Goal: Task Accomplishment & Management: Complete application form

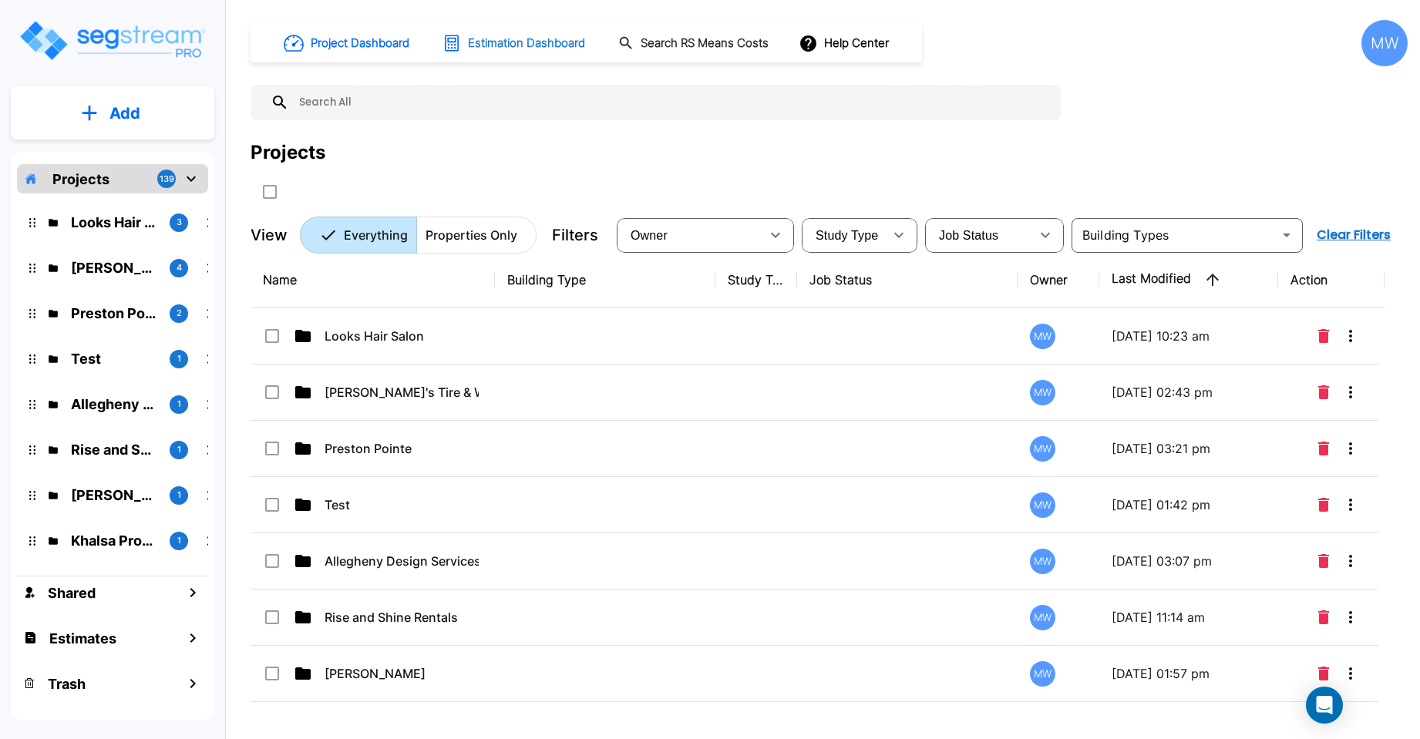
click at [550, 40] on h1 "Estimation Dashboard" at bounding box center [526, 44] width 117 height 18
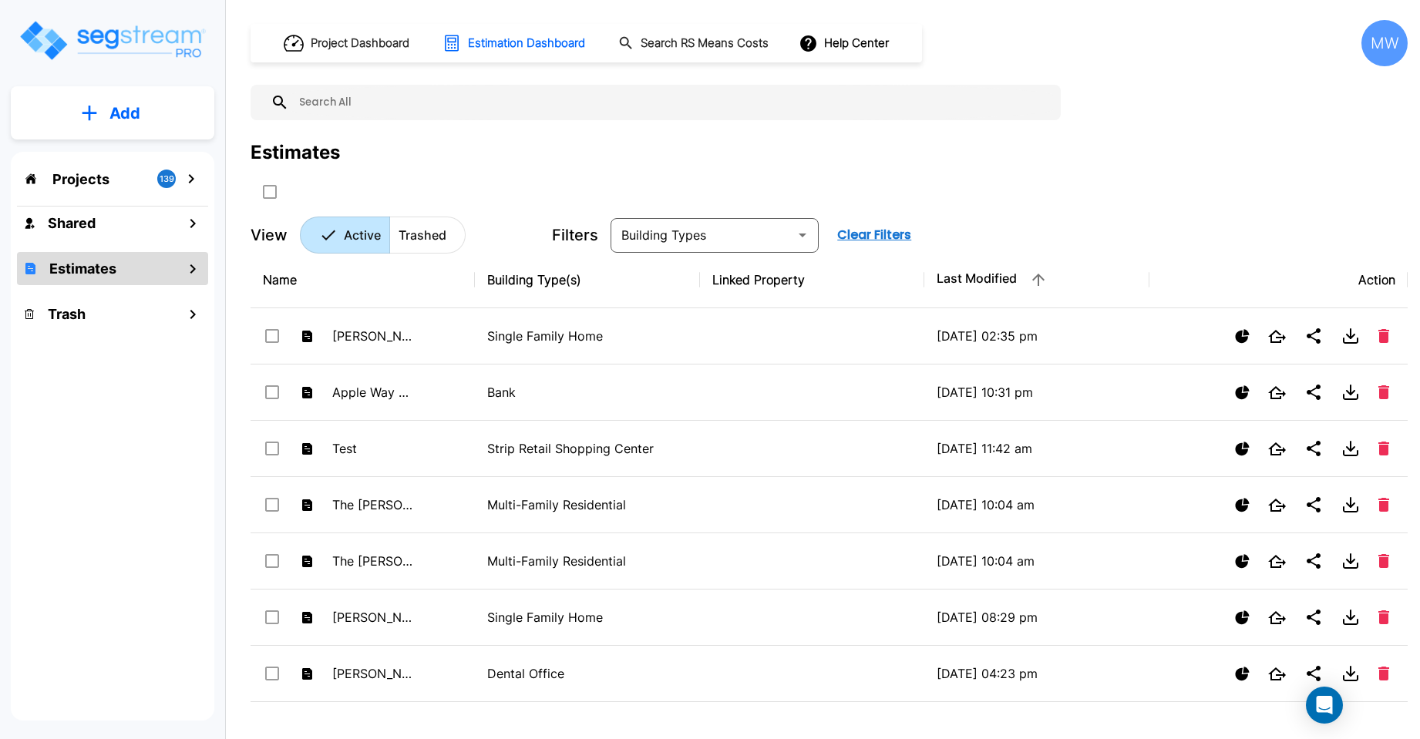
click at [192, 173] on icon "mailbox folders" at bounding box center [191, 179] width 19 height 19
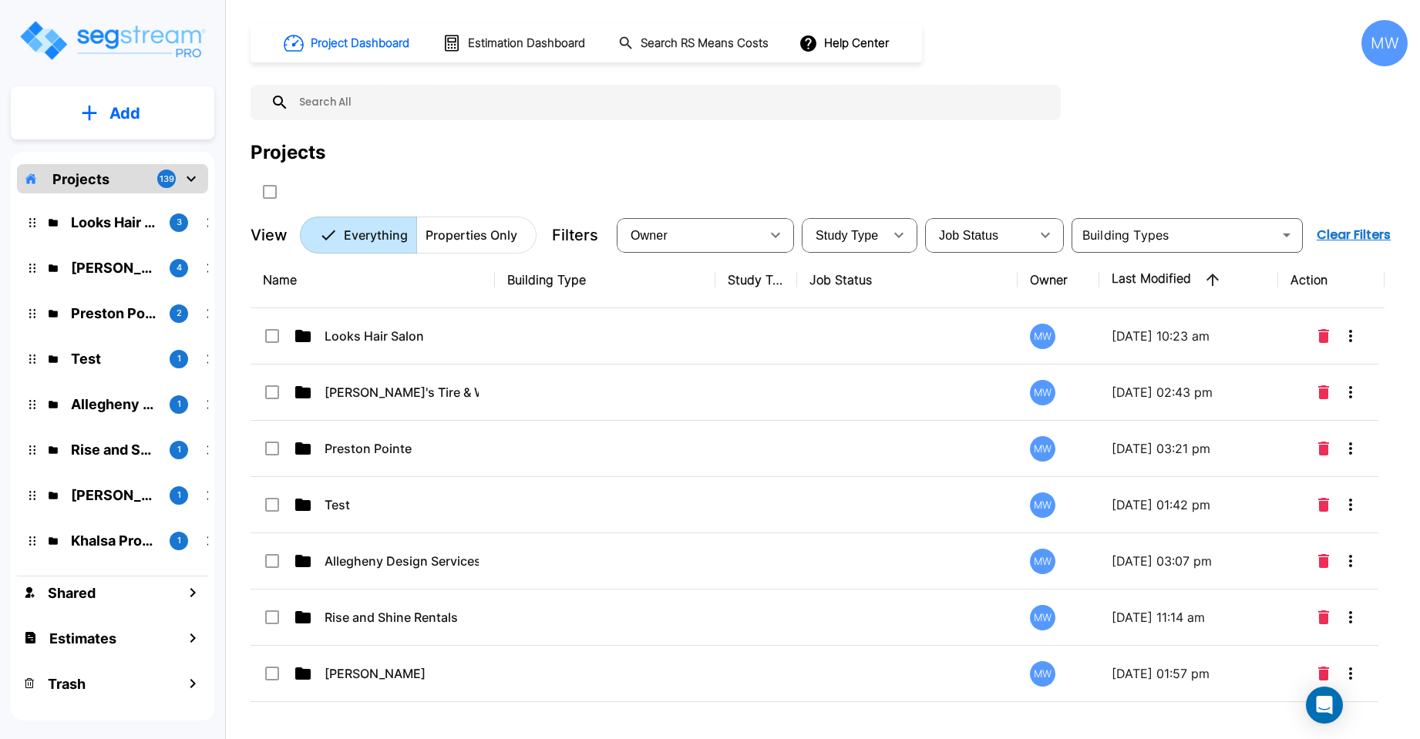
click at [122, 102] on p "Add" at bounding box center [124, 113] width 31 height 23
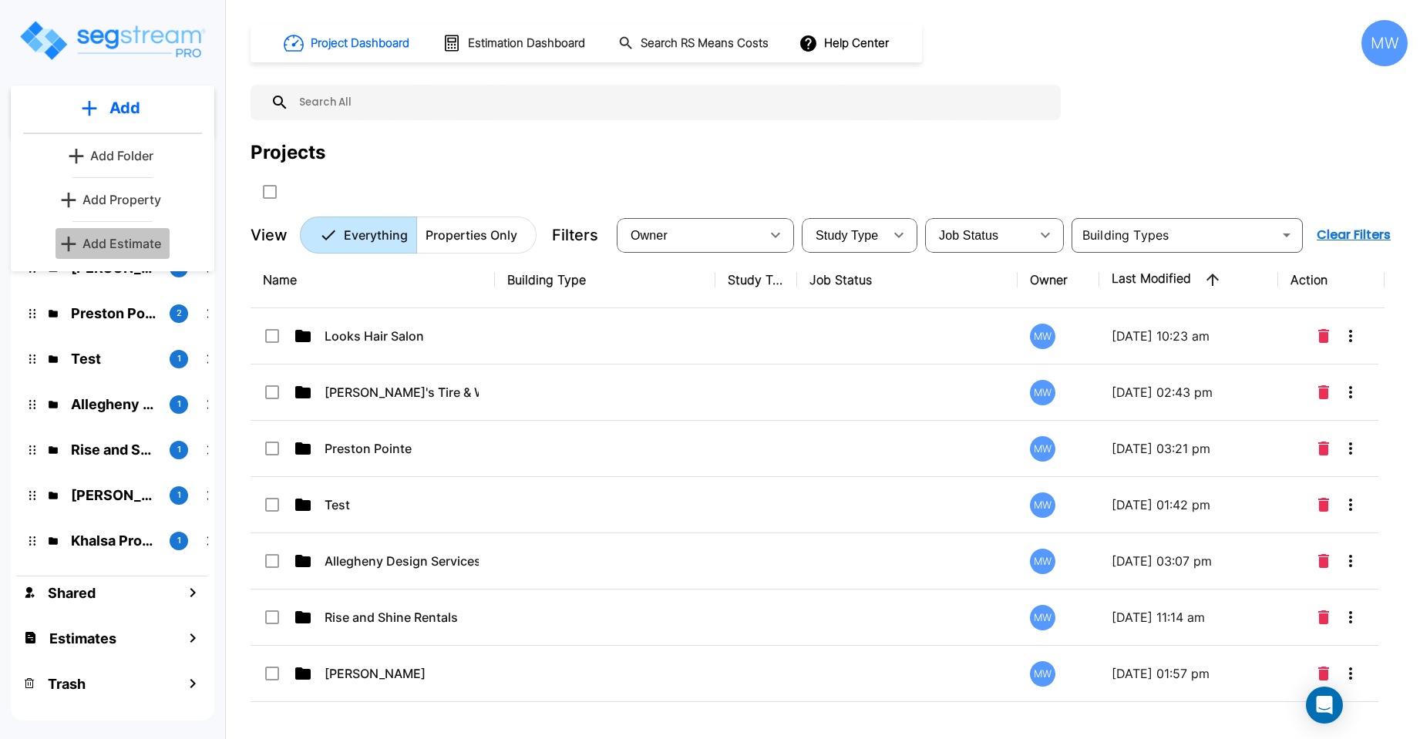
click at [120, 234] on p "Add Estimate" at bounding box center [122, 243] width 79 height 19
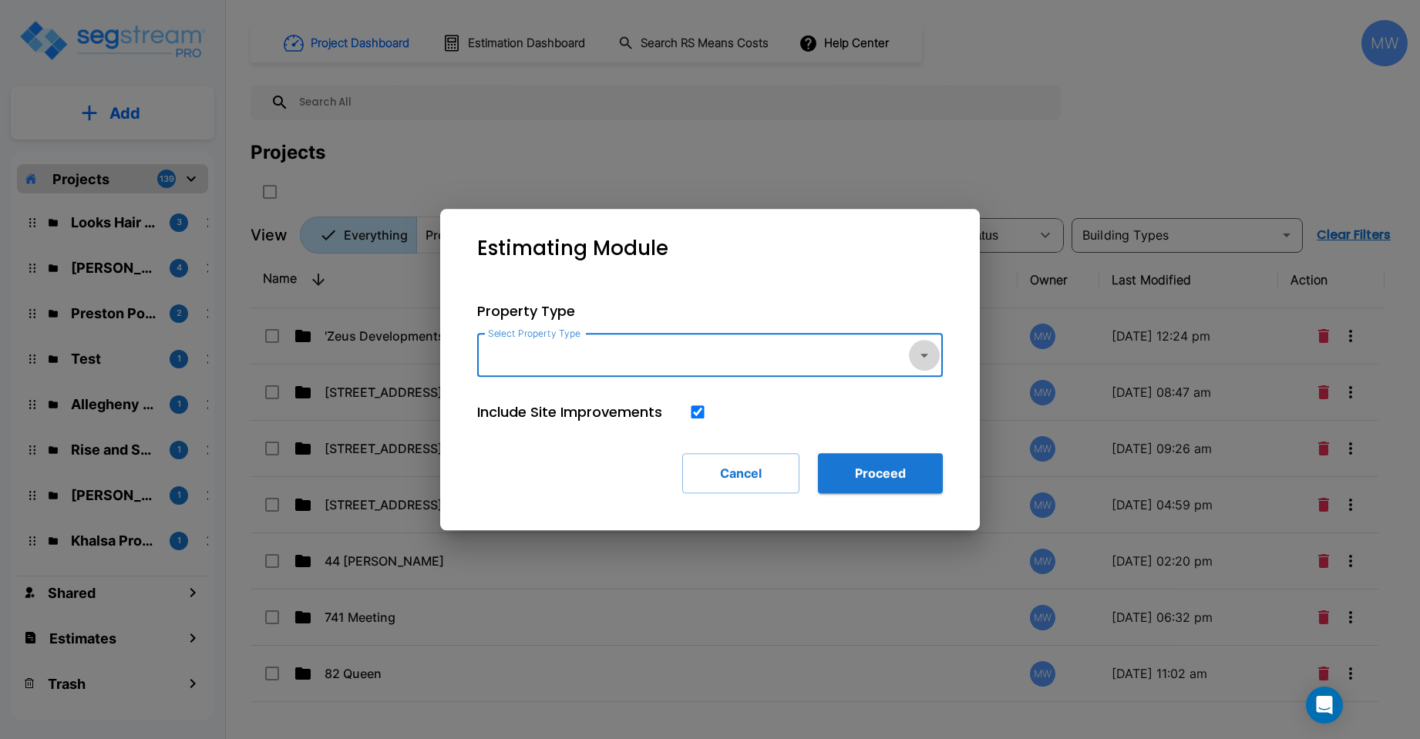
click at [923, 358] on icon "button" at bounding box center [924, 355] width 19 height 19
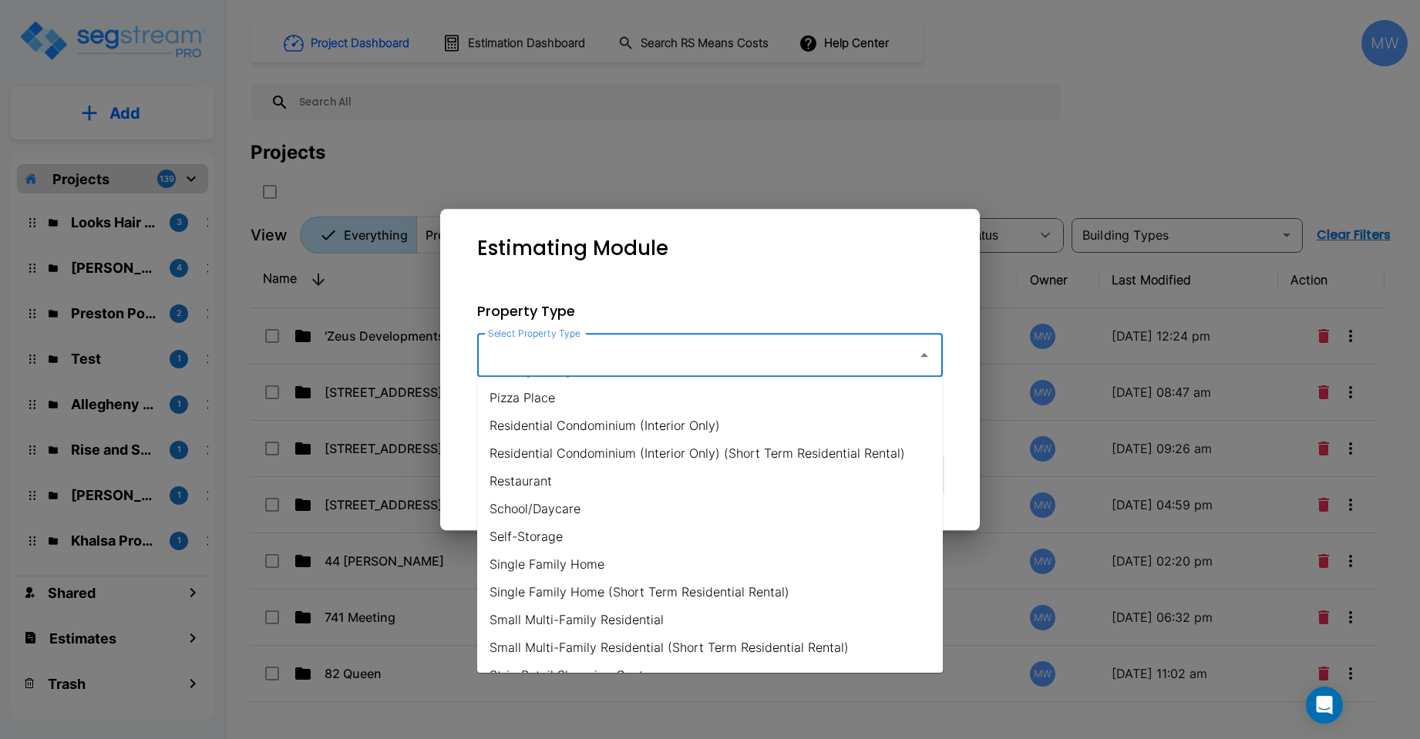
scroll to position [1002, 0]
click at [578, 554] on li "Single Family Home" at bounding box center [710, 561] width 466 height 28
type input "Single Family Home"
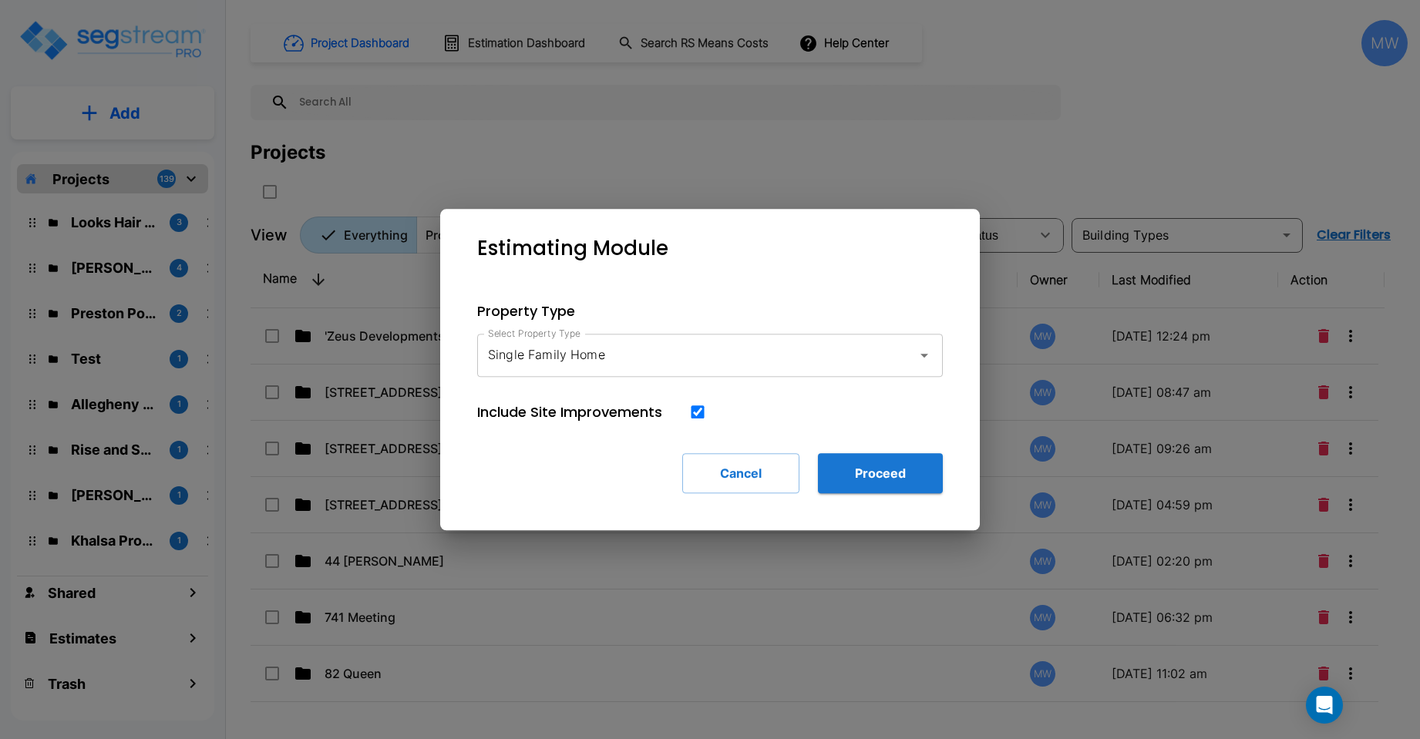
click at [704, 412] on input "checkbox" at bounding box center [697, 412] width 15 height 13
checkbox input "false"
click at [881, 471] on button "Proceed" at bounding box center [880, 473] width 125 height 40
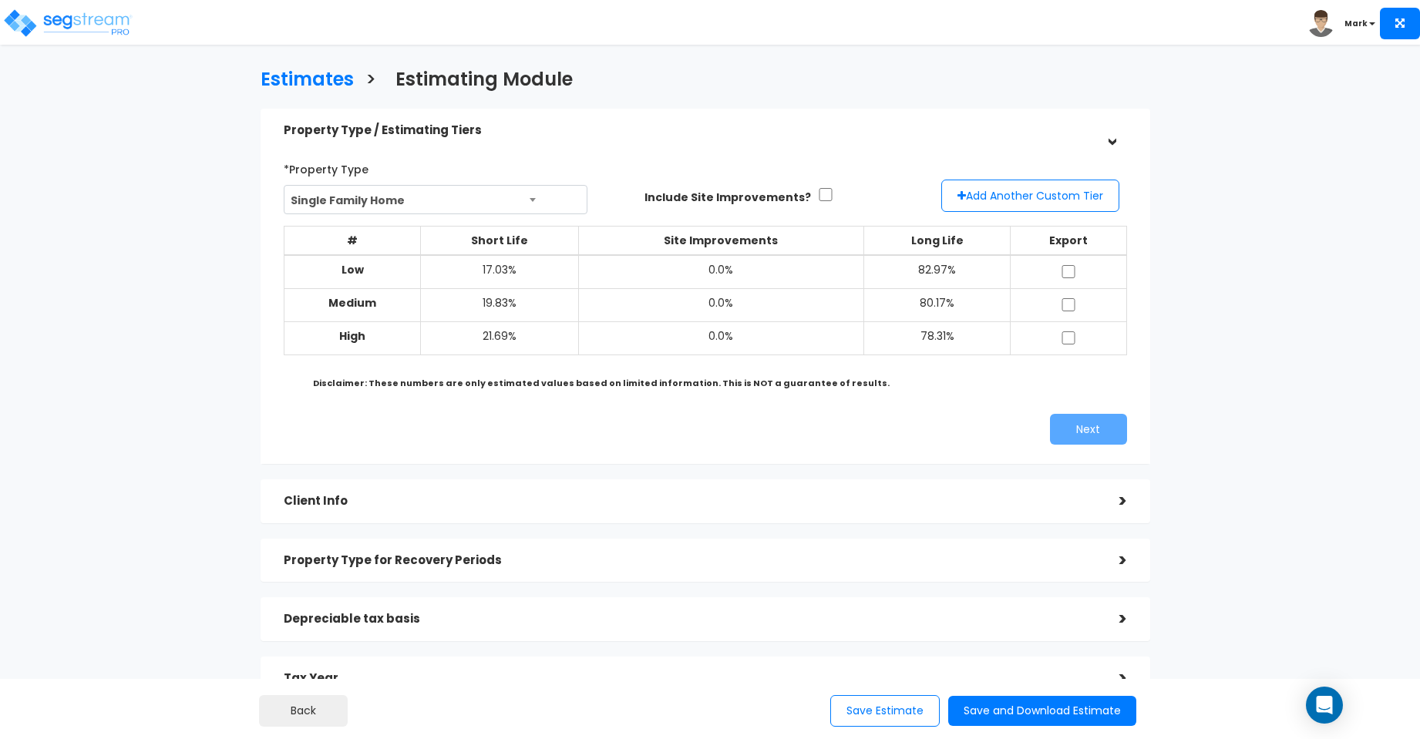
click at [1101, 508] on div ">" at bounding box center [1111, 502] width 31 height 24
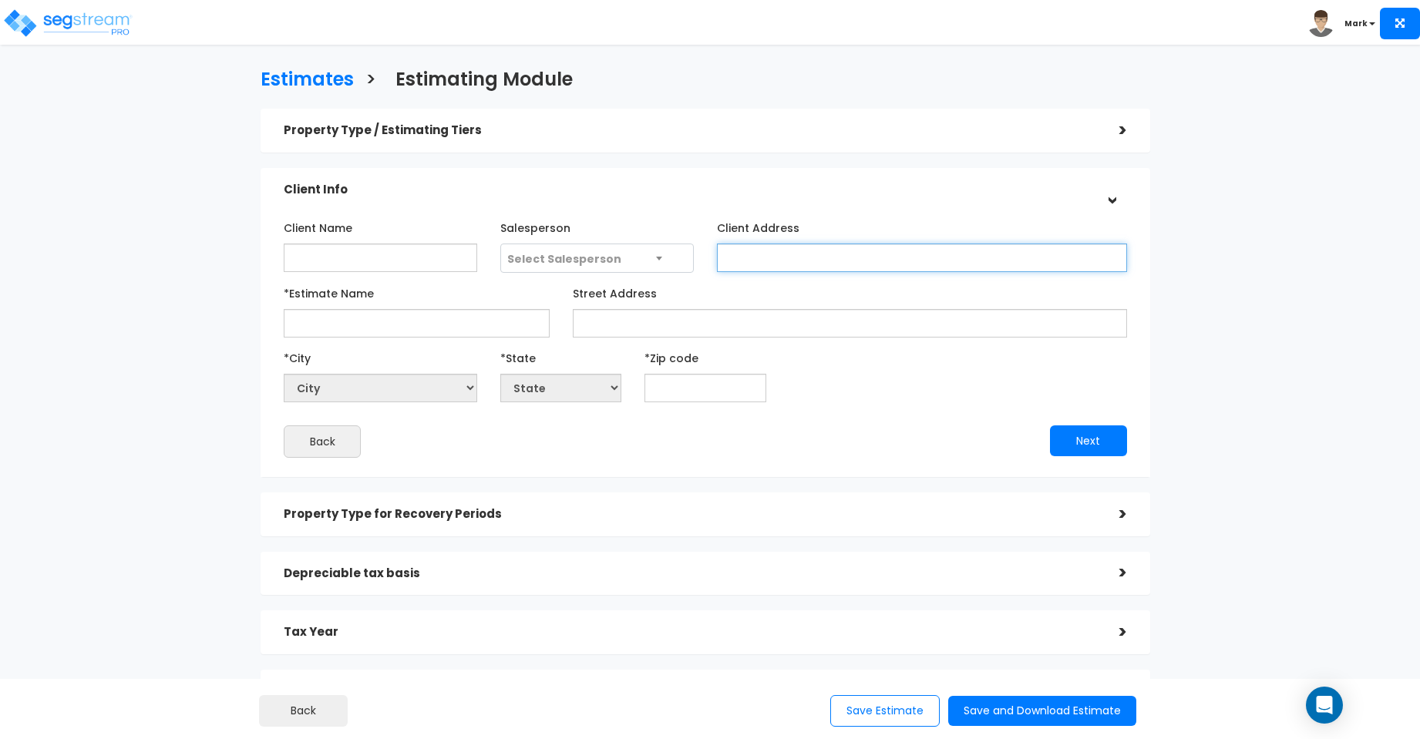
click at [774, 260] on input "Client Address" at bounding box center [922, 258] width 410 height 29
type input "[STREET_ADDRESS]"
drag, startPoint x: 885, startPoint y: 258, endPoint x: 693, endPoint y: 257, distance: 192.0
click at [693, 257] on div "Client Name Salesperson" at bounding box center [705, 244] width 867 height 58
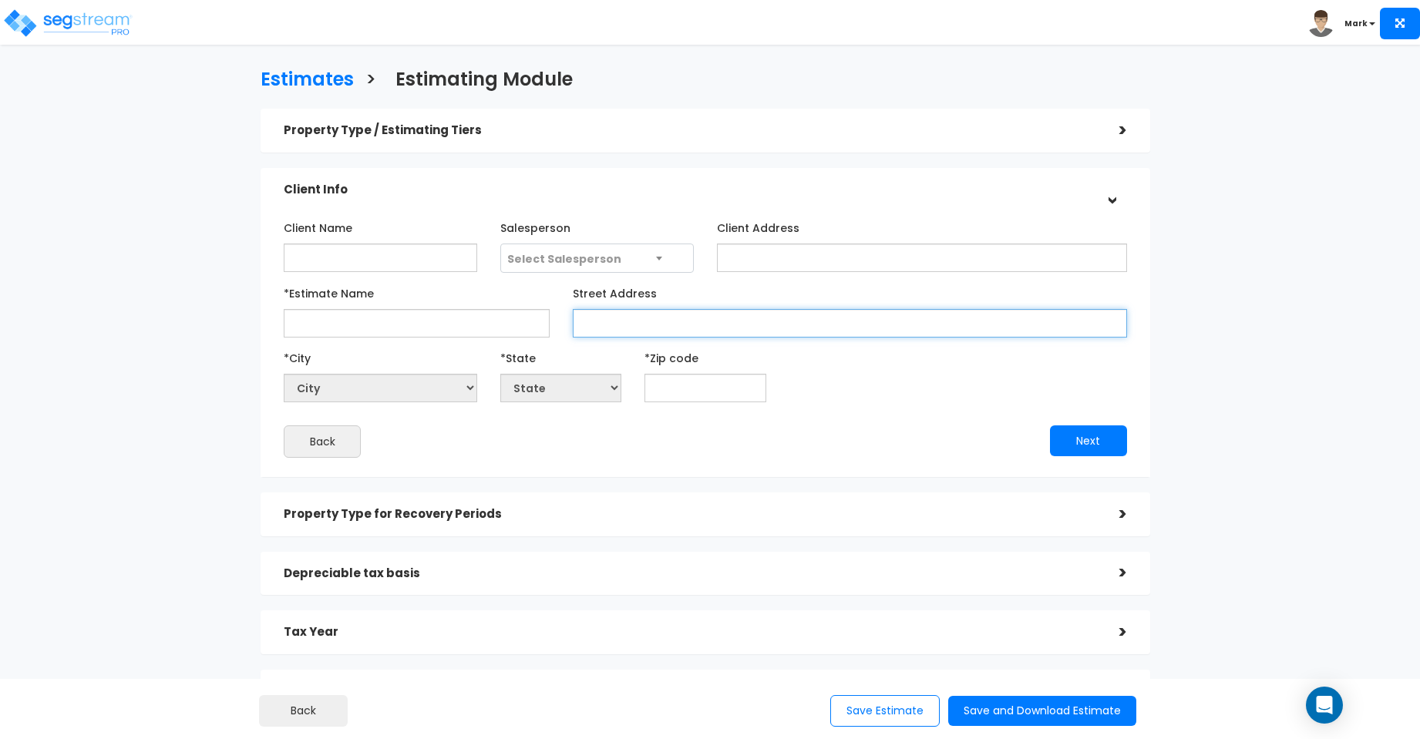
click at [652, 328] on input "Street Address" at bounding box center [850, 323] width 554 height 29
type input "[STREET_ADDRESS]"
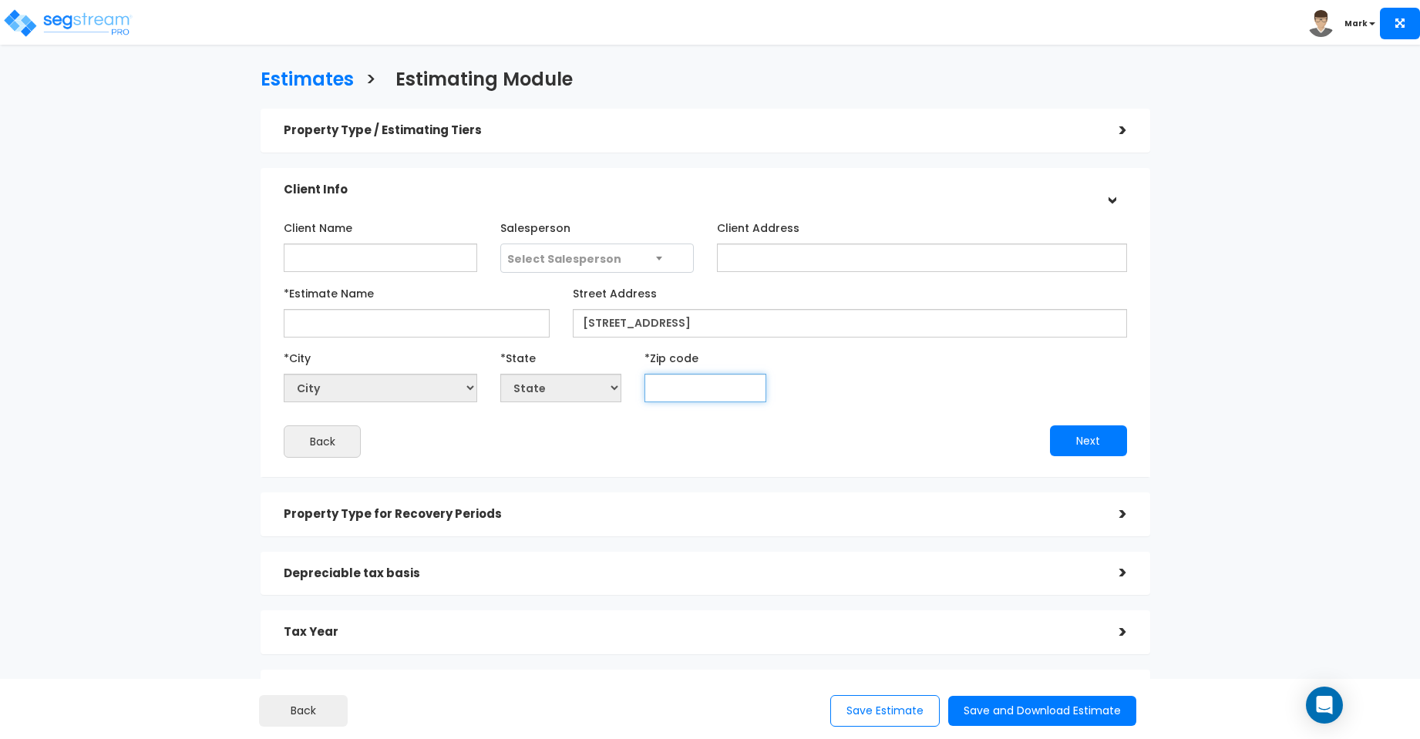
select select "National Average"
type input "30"
select select "GA"
type input "30008"
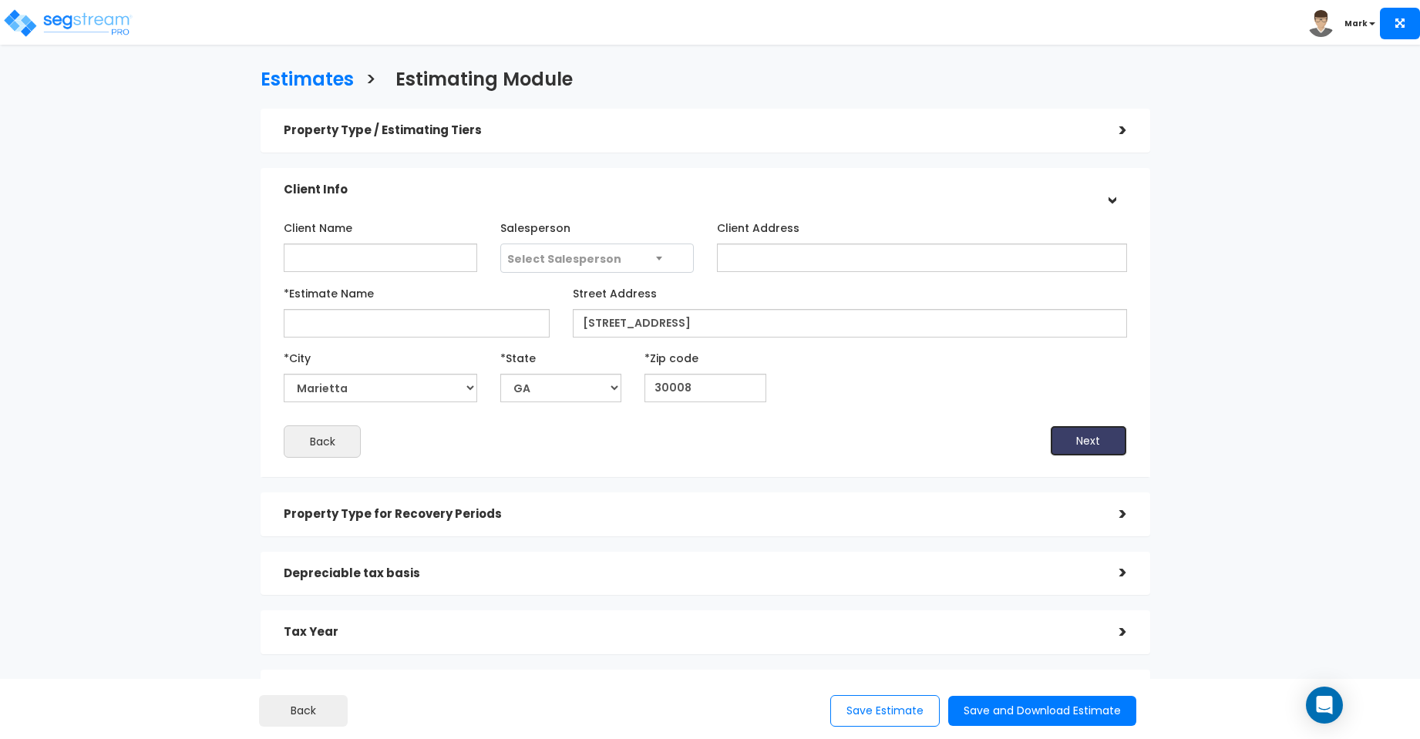
click at [1091, 438] on button "Next" at bounding box center [1088, 441] width 77 height 31
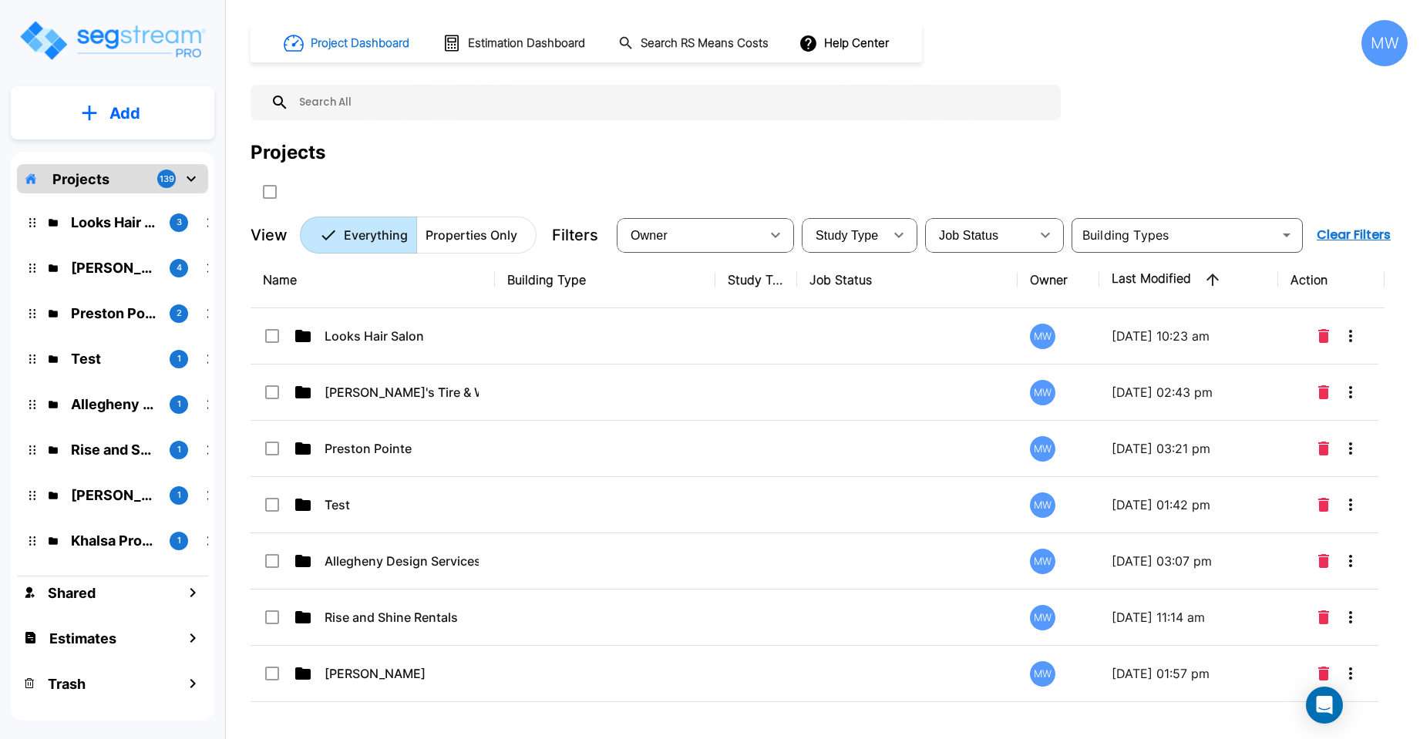
click at [377, 43] on h1 "Project Dashboard" at bounding box center [360, 44] width 99 height 18
click at [547, 47] on h1 "Estimation Dashboard" at bounding box center [526, 44] width 117 height 18
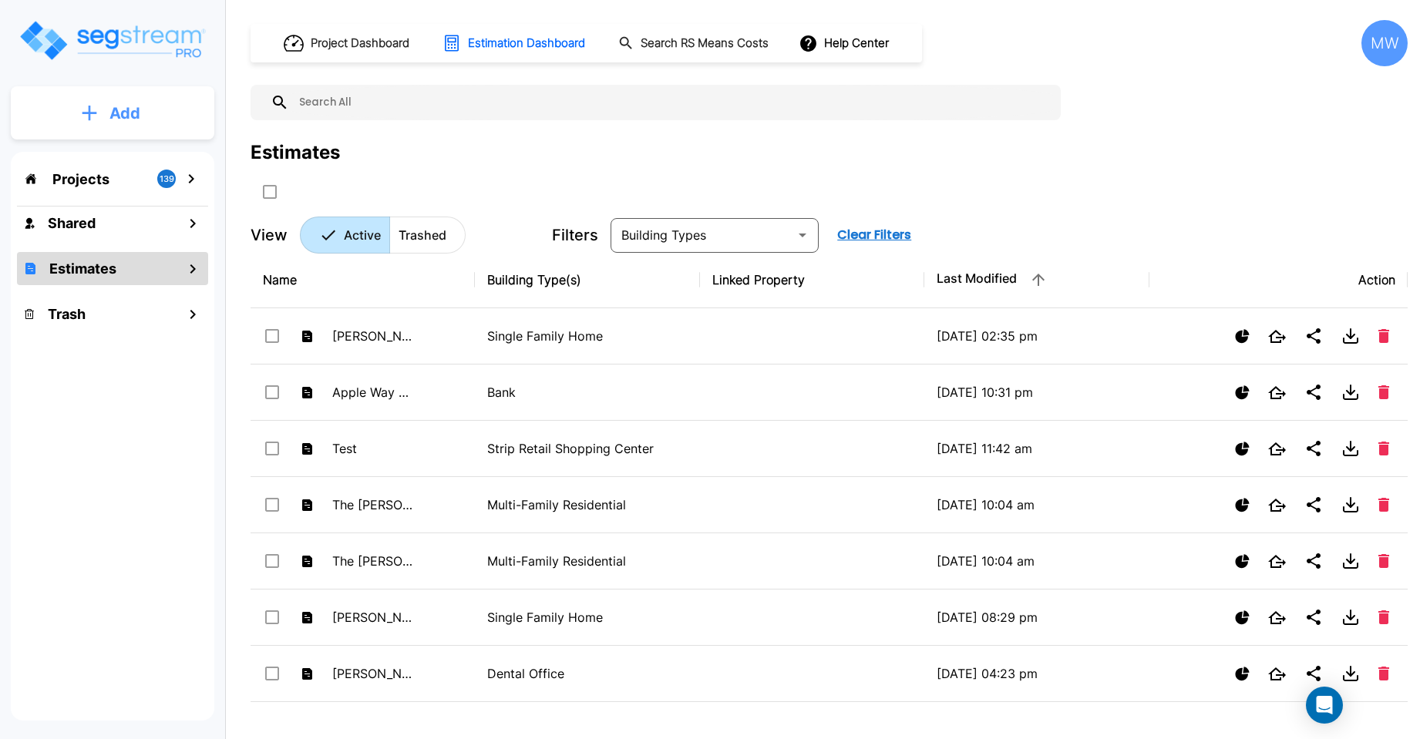
click at [134, 111] on p "Add" at bounding box center [124, 113] width 31 height 23
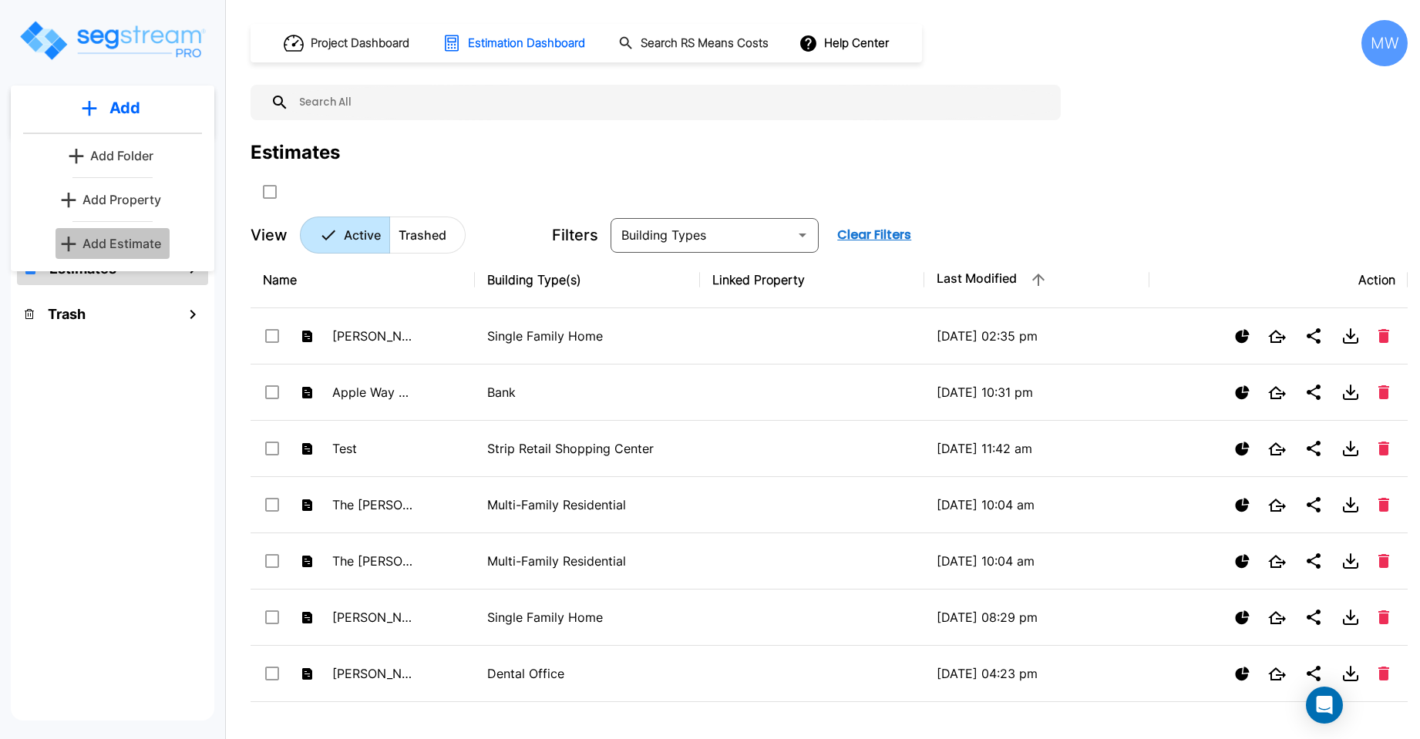
click at [116, 237] on p "Add Estimate" at bounding box center [122, 243] width 79 height 19
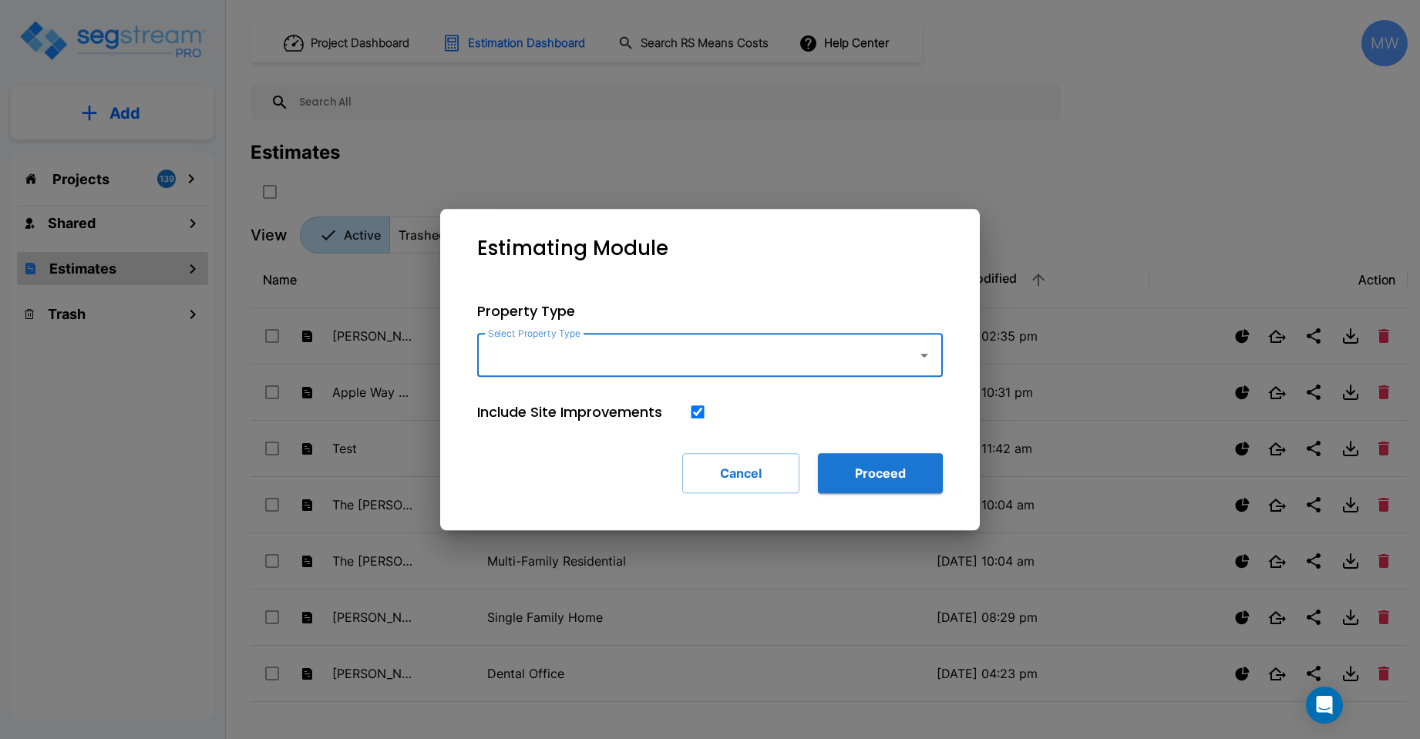
click at [928, 353] on icon "button" at bounding box center [924, 355] width 19 height 19
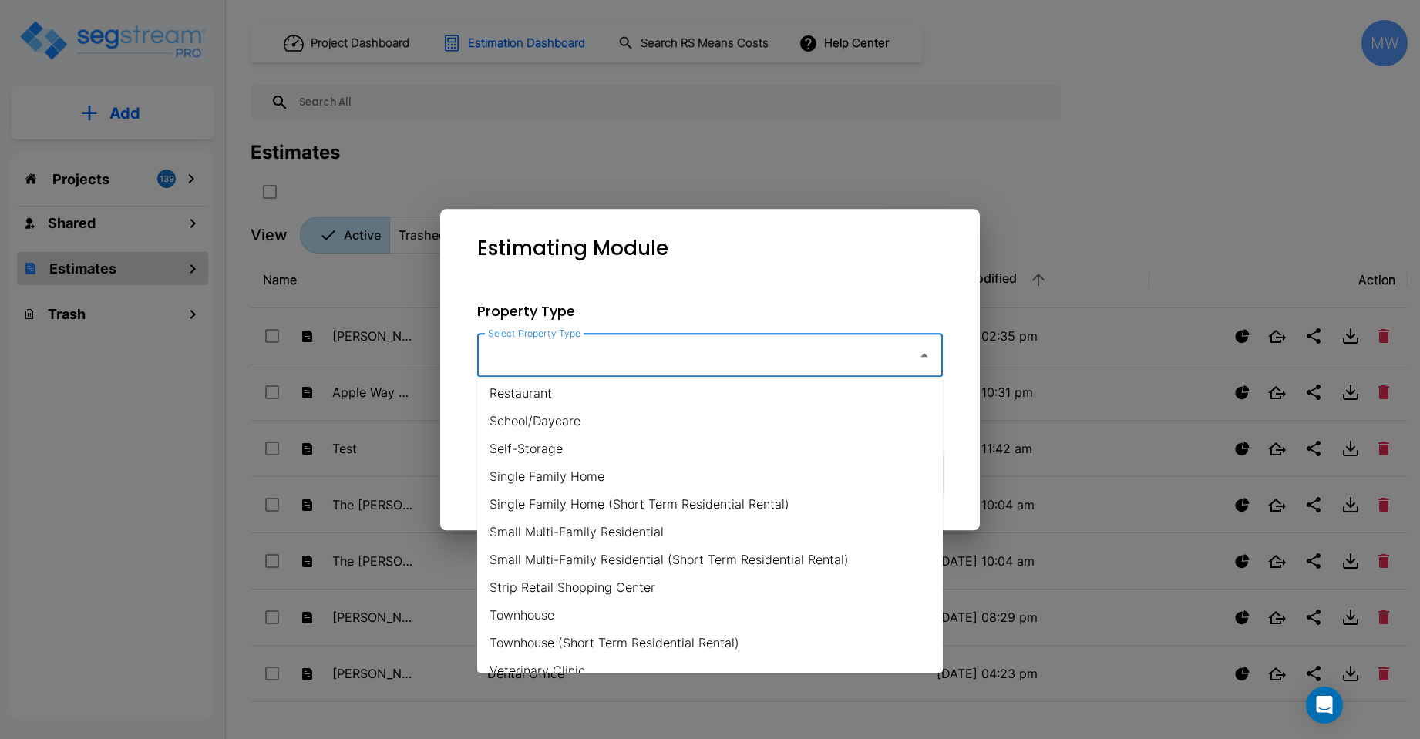
scroll to position [1104, 0]
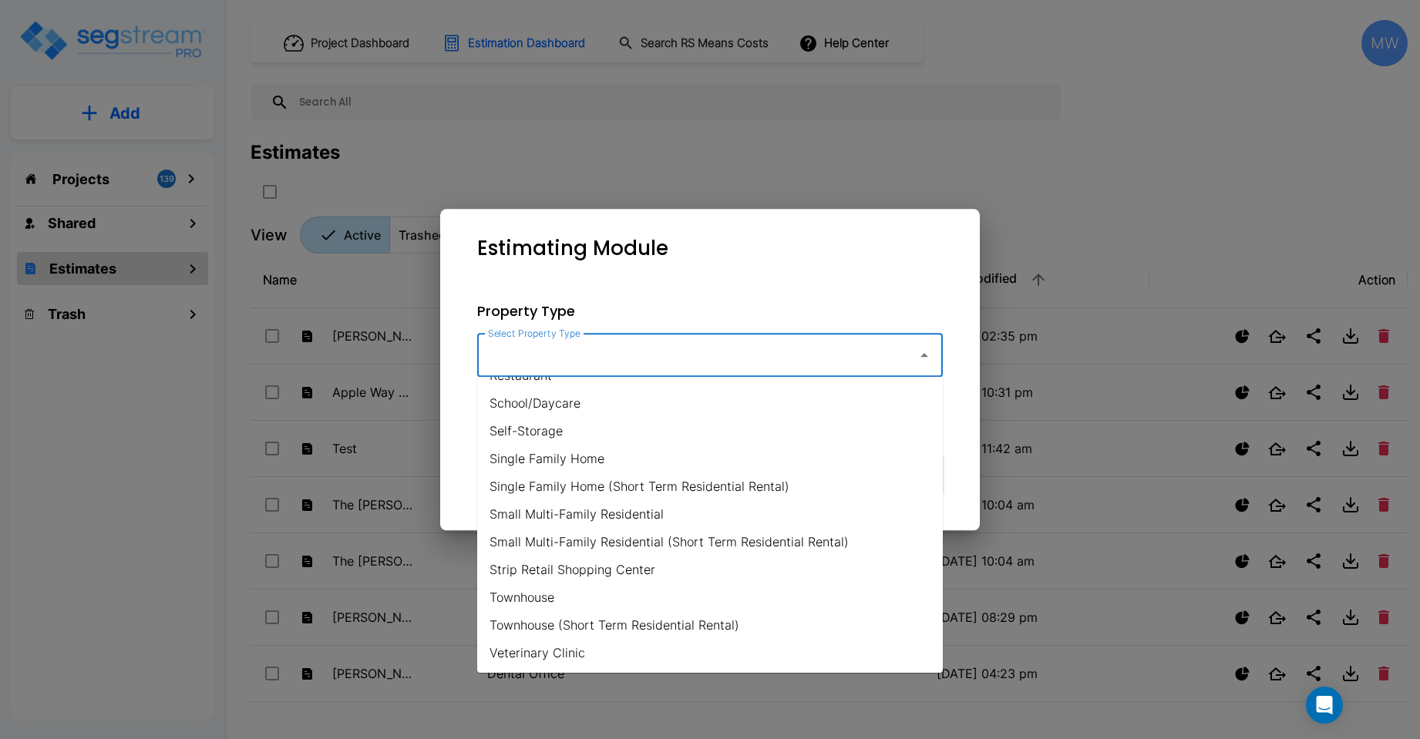
click at [640, 458] on li "Single Family Home" at bounding box center [710, 459] width 466 height 28
type input "Single Family Home"
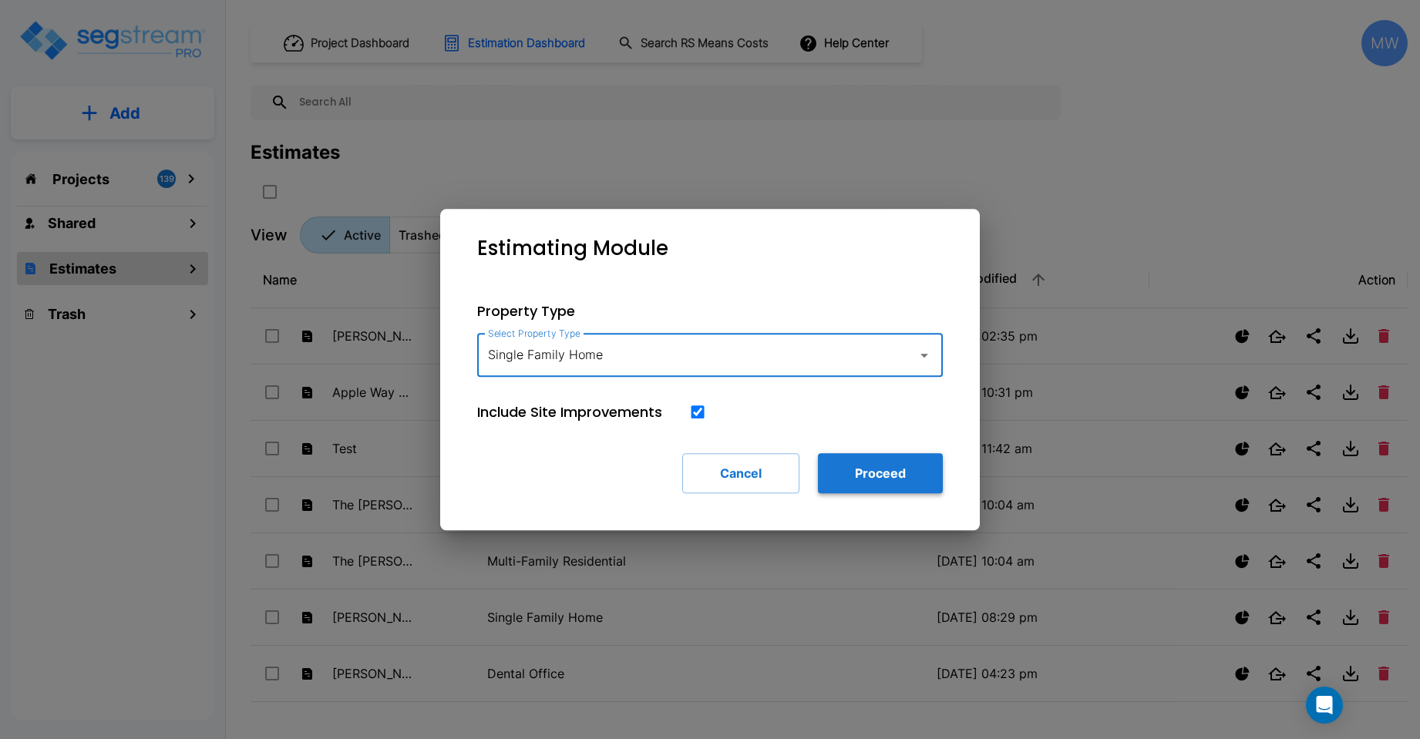
click at [882, 463] on button "Proceed" at bounding box center [880, 473] width 125 height 40
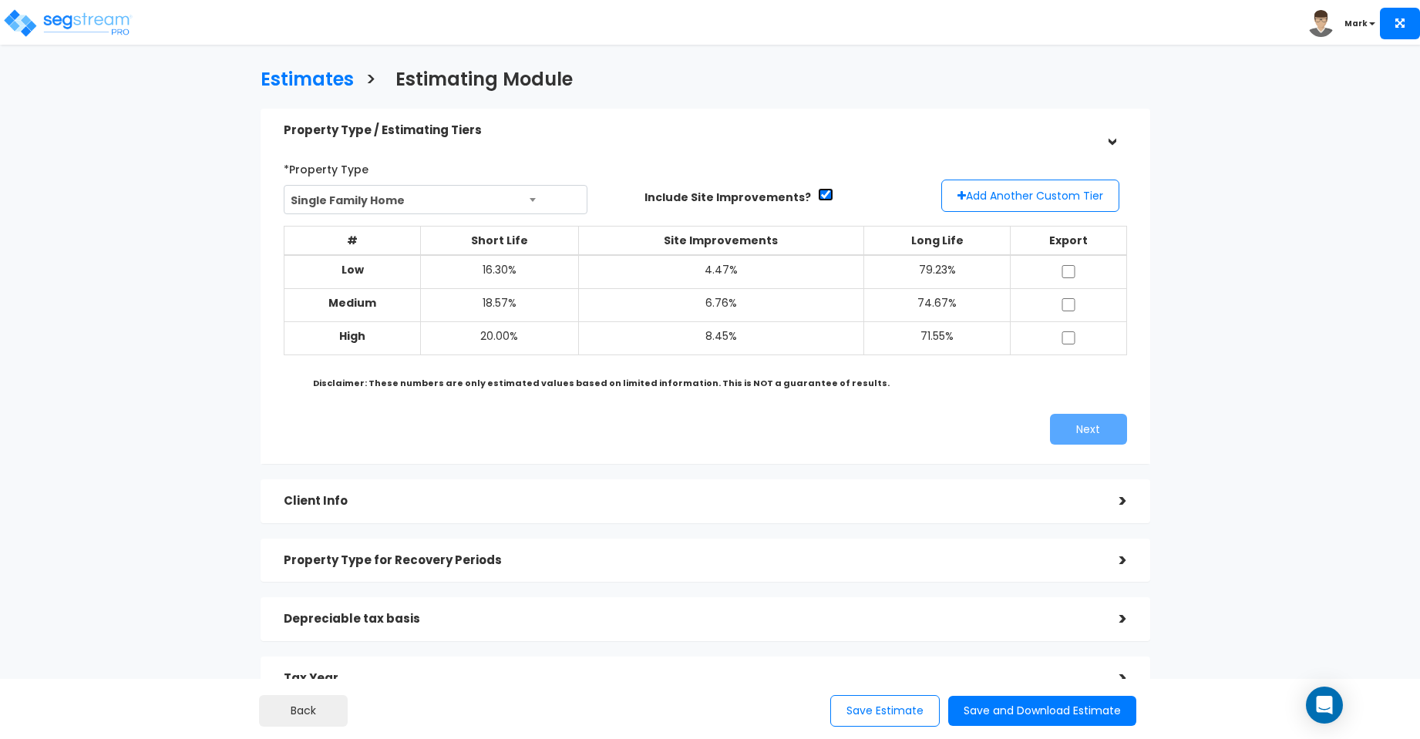
click at [818, 189] on input "checkbox" at bounding box center [825, 194] width 15 height 13
checkbox input "false"
click at [1069, 270] on input "checkbox" at bounding box center [1068, 271] width 15 height 13
checkbox input "false"
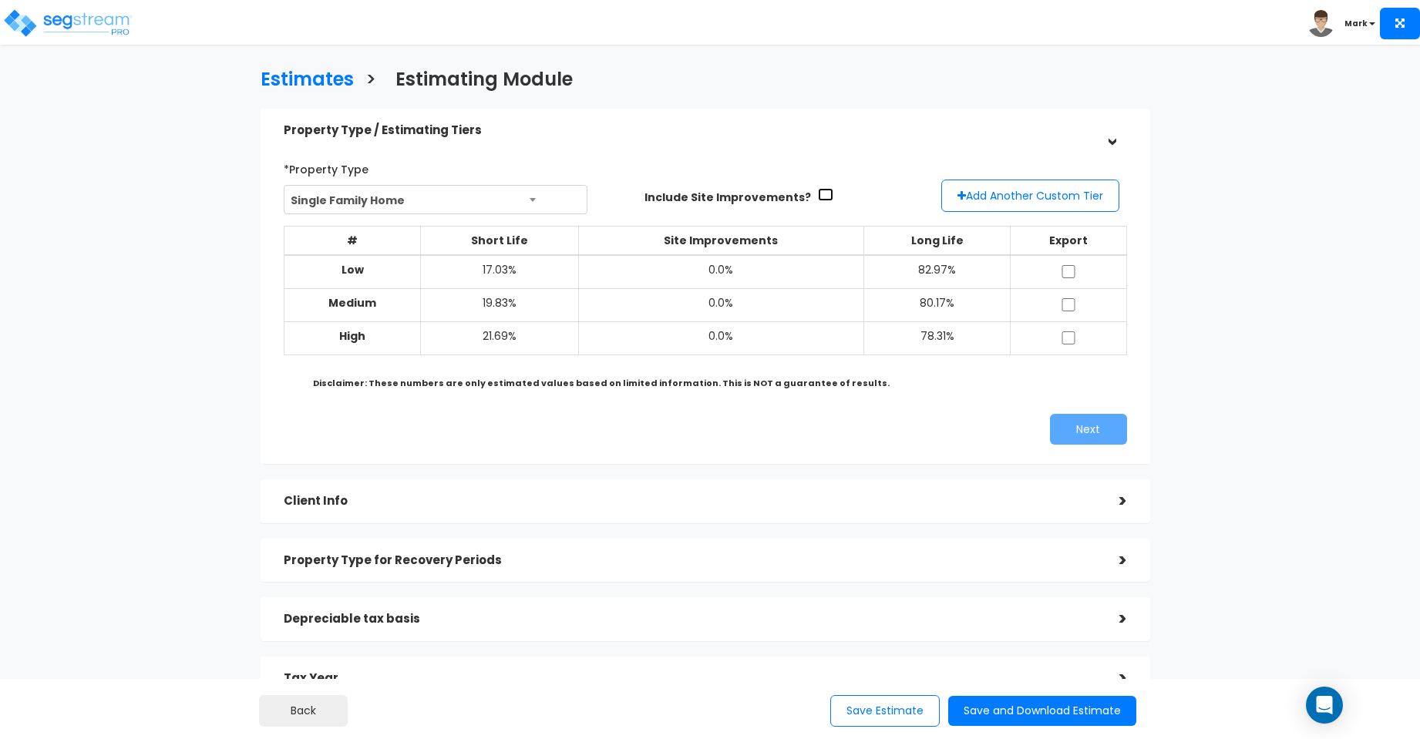
click at [818, 190] on input "checkbox" at bounding box center [825, 194] width 15 height 13
checkbox input "true"
click at [1069, 298] on input "checkbox" at bounding box center [1068, 304] width 15 height 13
checkbox input "true"
click at [1089, 428] on button "Next" at bounding box center [1088, 429] width 77 height 31
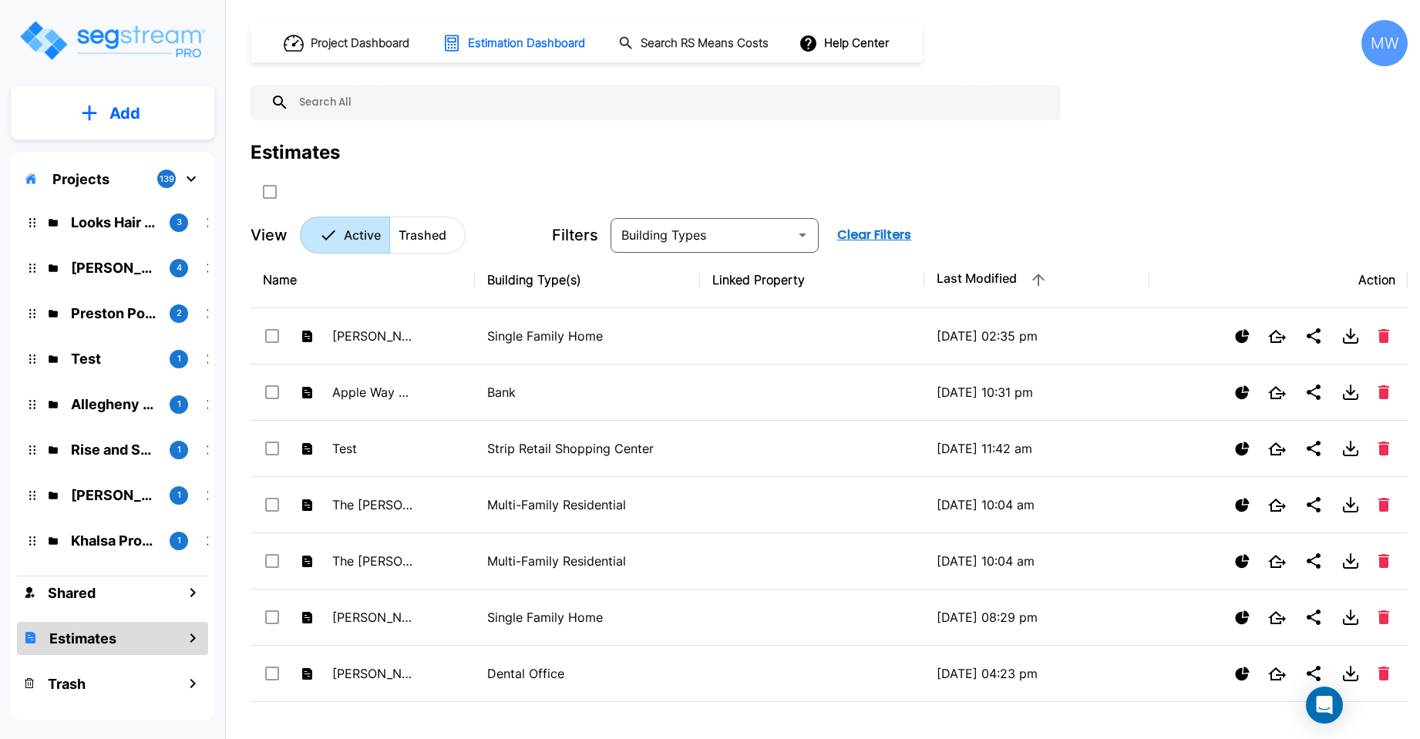
click at [126, 111] on p "Add" at bounding box center [124, 113] width 31 height 23
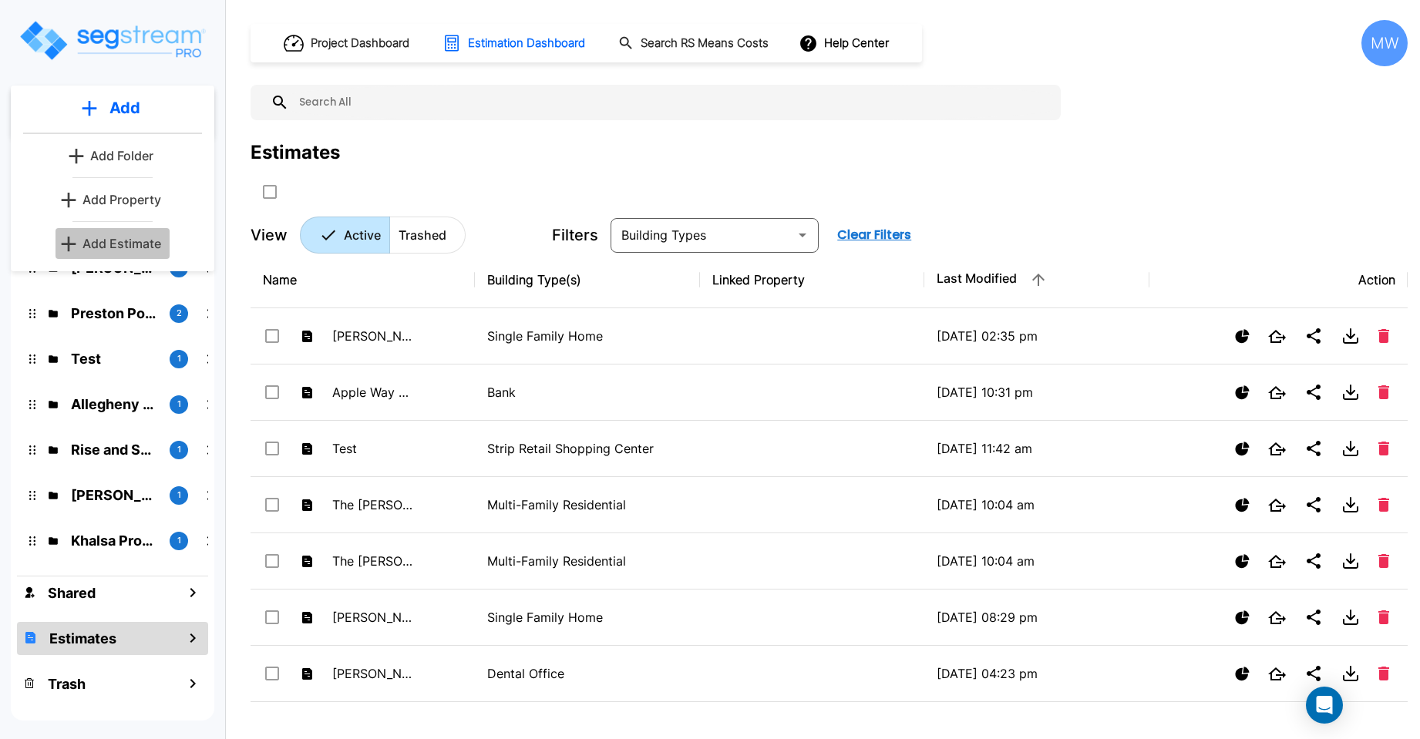
click at [122, 245] on p "Add Estimate" at bounding box center [122, 243] width 79 height 19
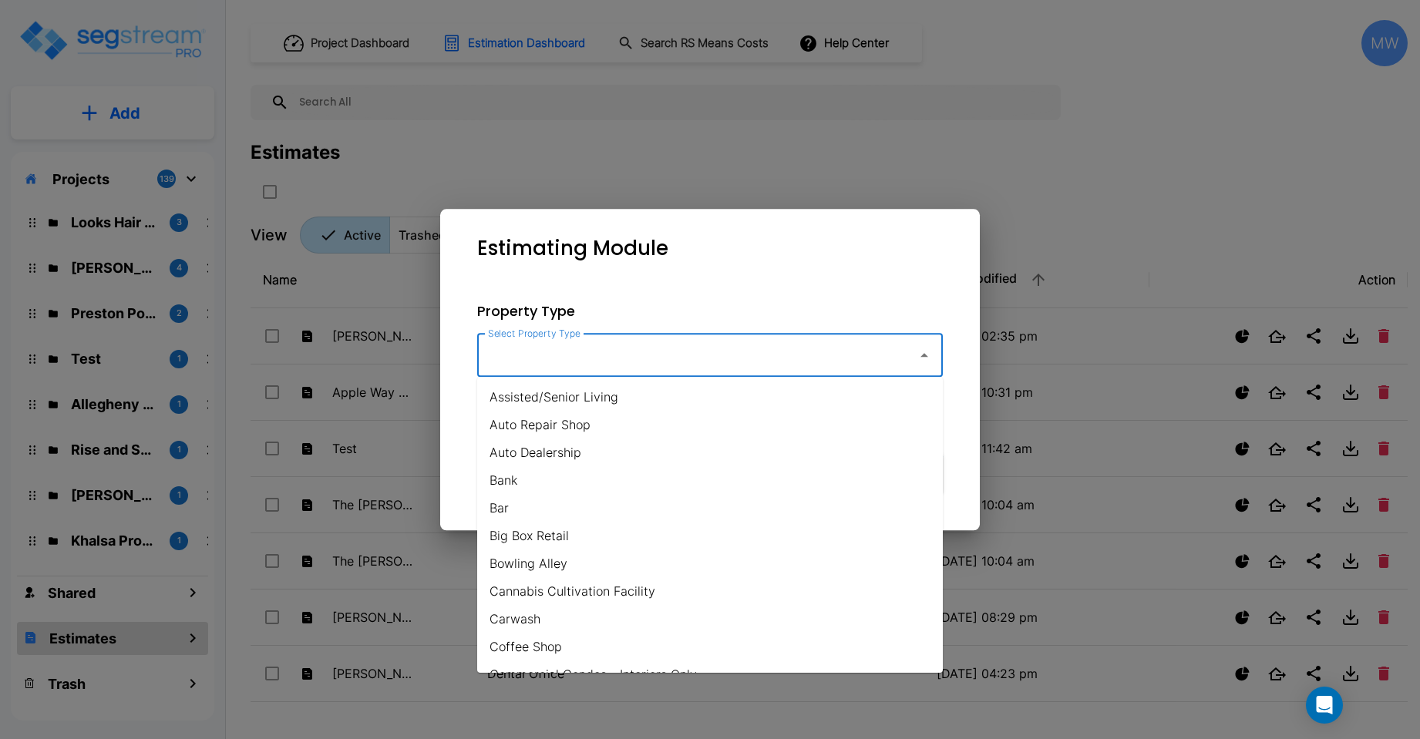
click at [676, 360] on input "Select Property Type" at bounding box center [693, 355] width 419 height 29
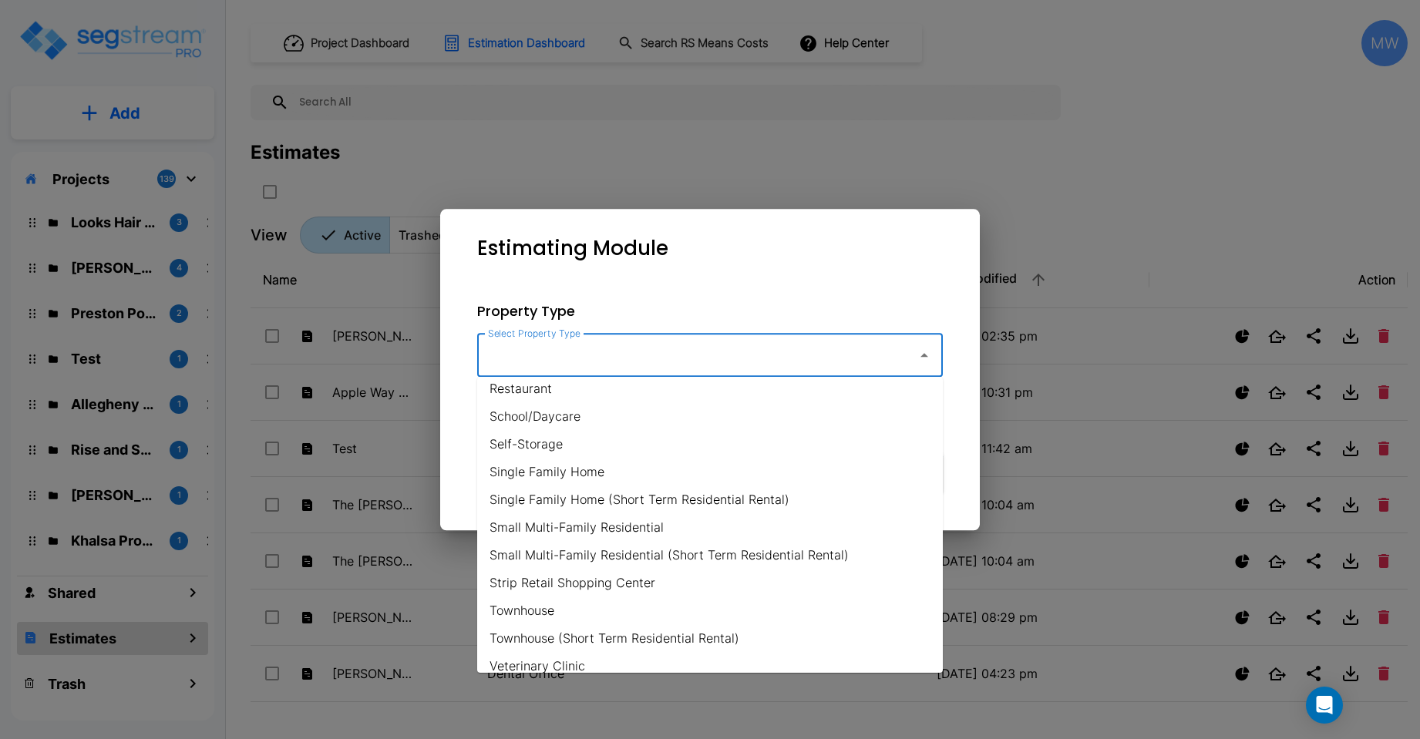
scroll to position [1104, 0]
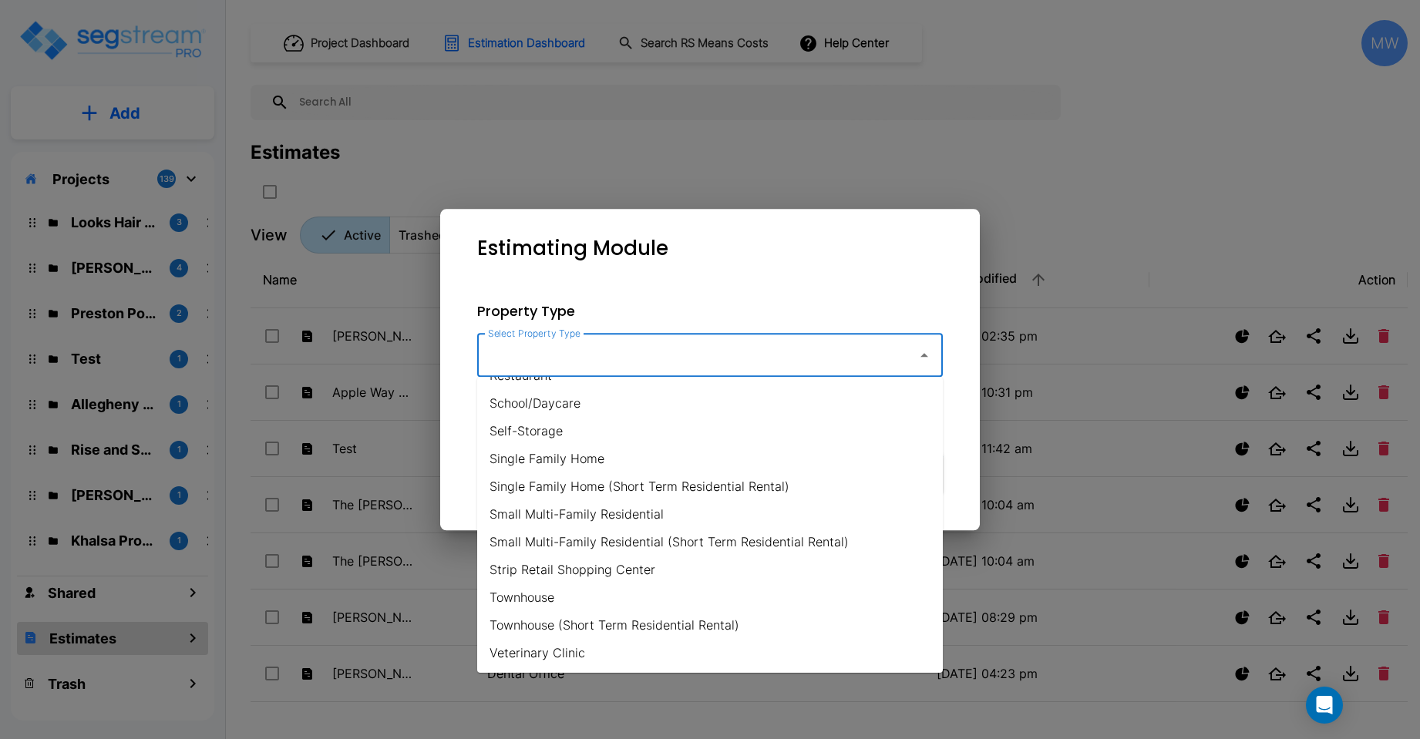
click at [647, 453] on li "Single Family Home" at bounding box center [710, 459] width 466 height 28
type input "Single Family Home"
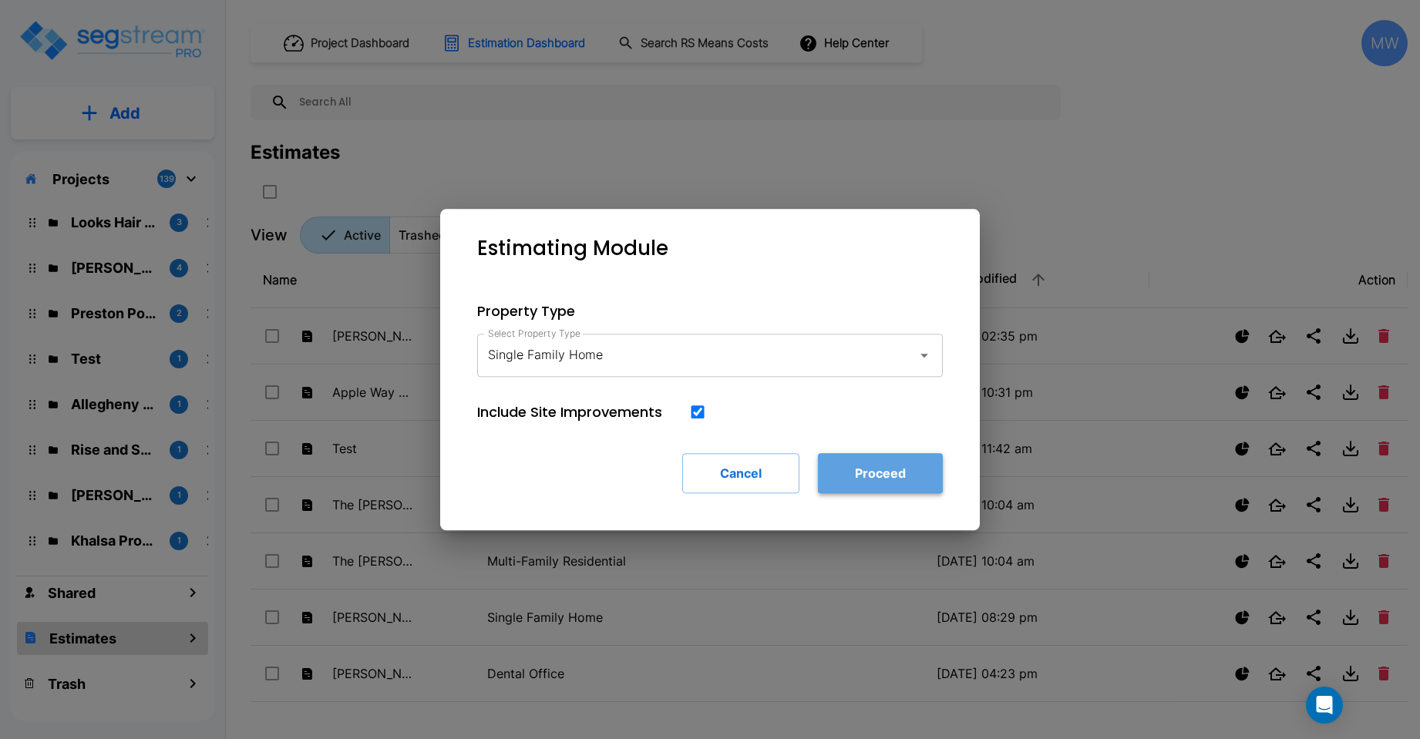
click at [887, 467] on button "Proceed" at bounding box center [880, 473] width 125 height 40
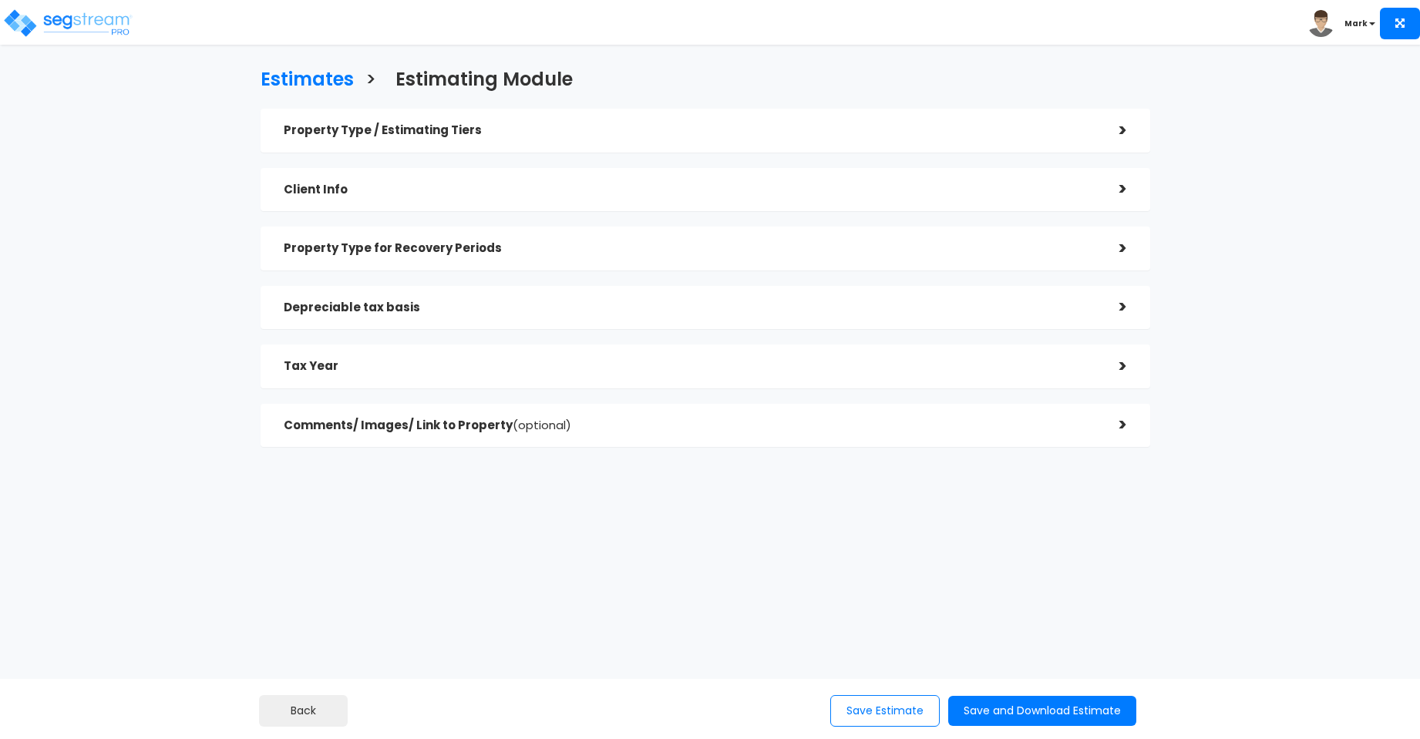
checkbox input "true"
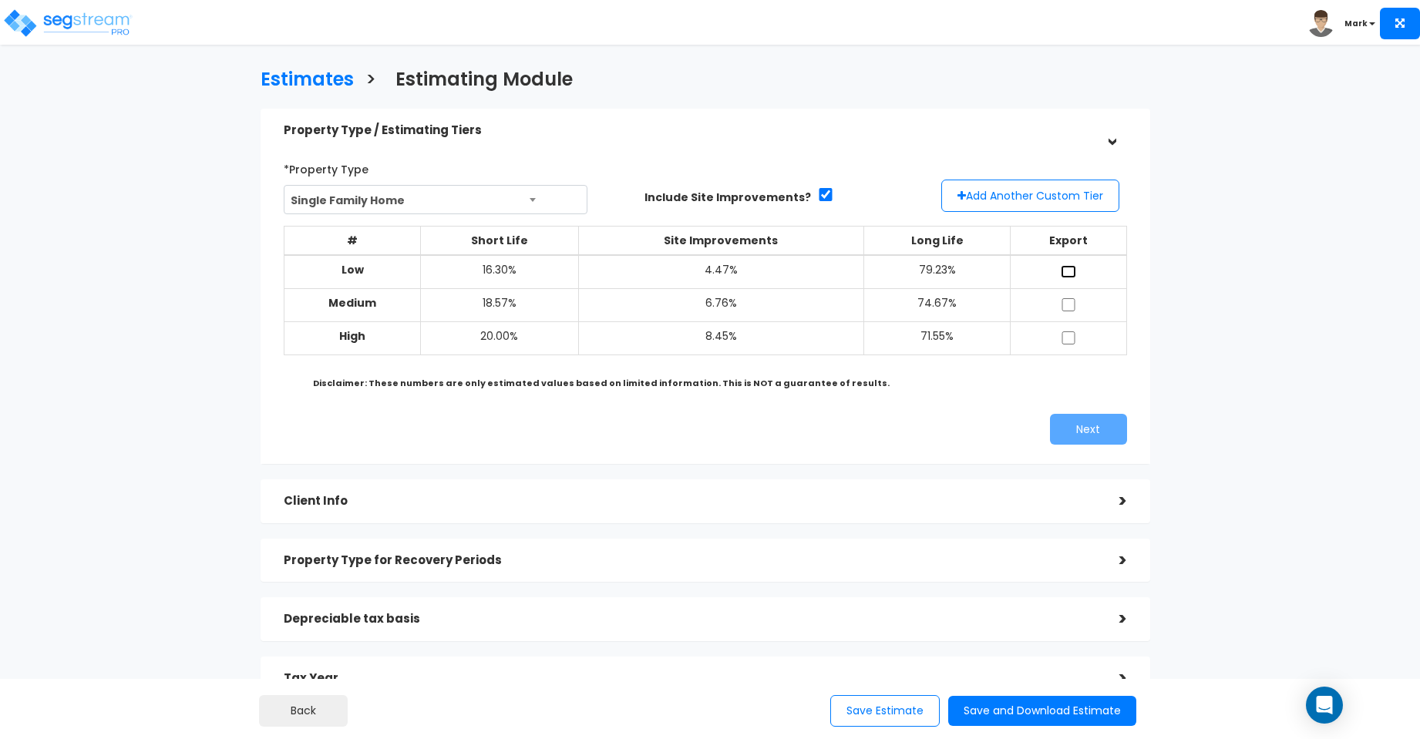
click at [1071, 272] on input "checkbox" at bounding box center [1068, 271] width 15 height 13
checkbox input "true"
click at [1070, 304] on input "checkbox" at bounding box center [1068, 304] width 15 height 13
checkbox input "true"
click at [1069, 337] on input "checkbox" at bounding box center [1068, 338] width 15 height 13
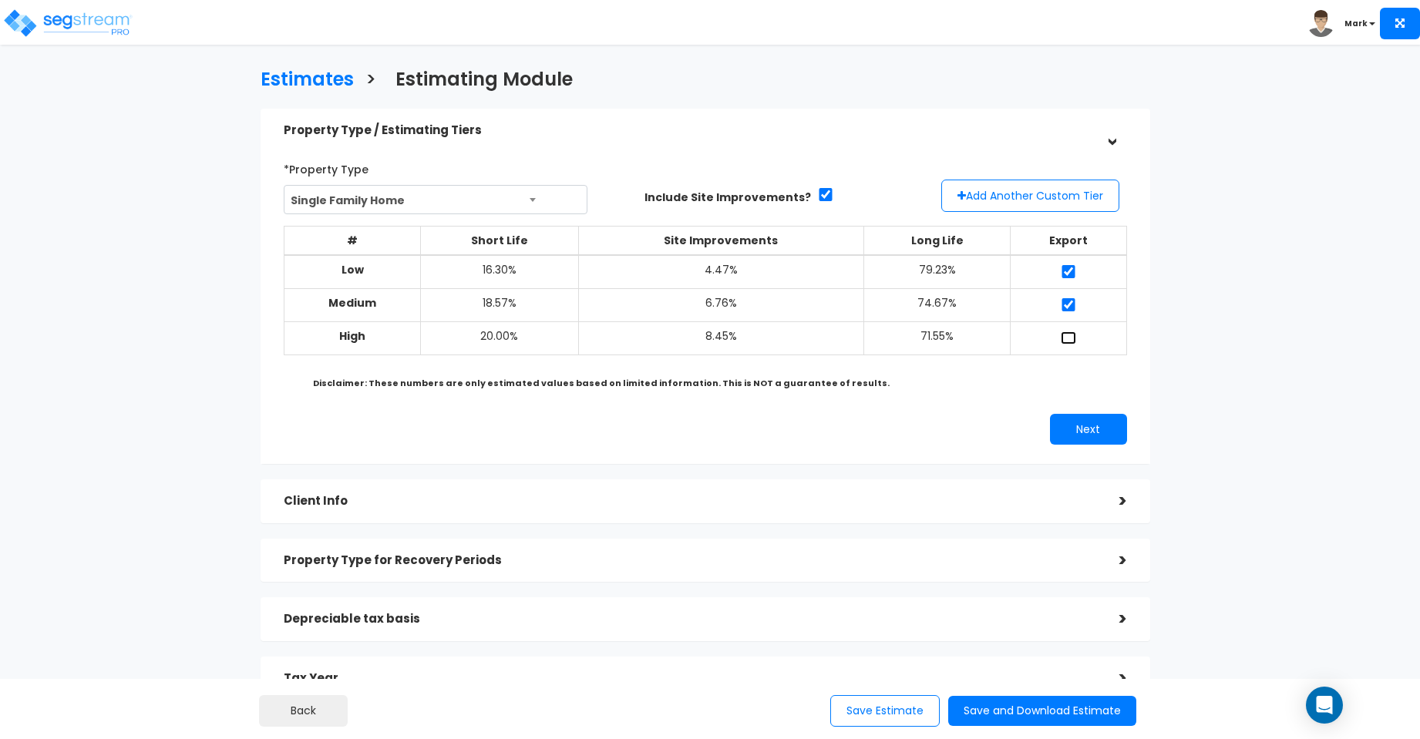
checkbox input "true"
click at [1079, 424] on button "Next" at bounding box center [1088, 429] width 77 height 31
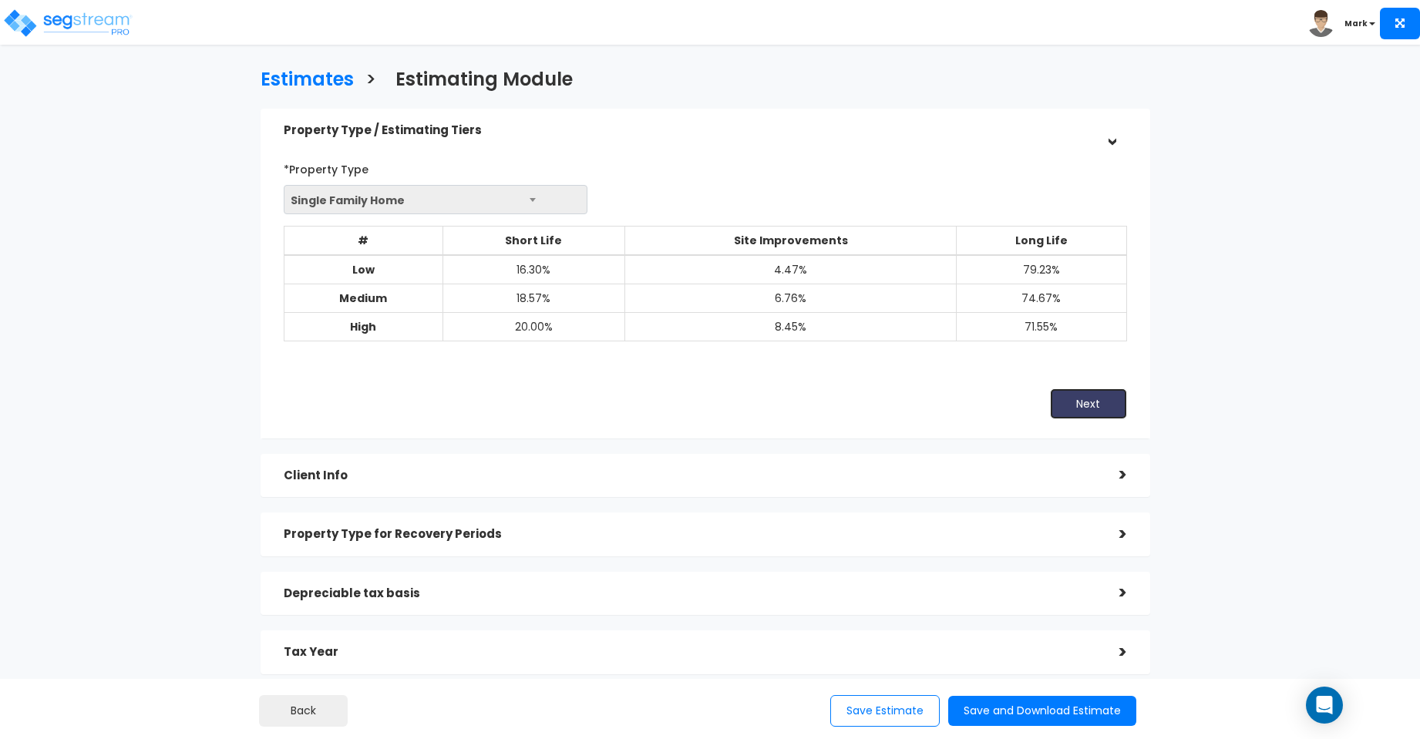
click at [1079, 397] on button "Next" at bounding box center [1088, 404] width 77 height 31
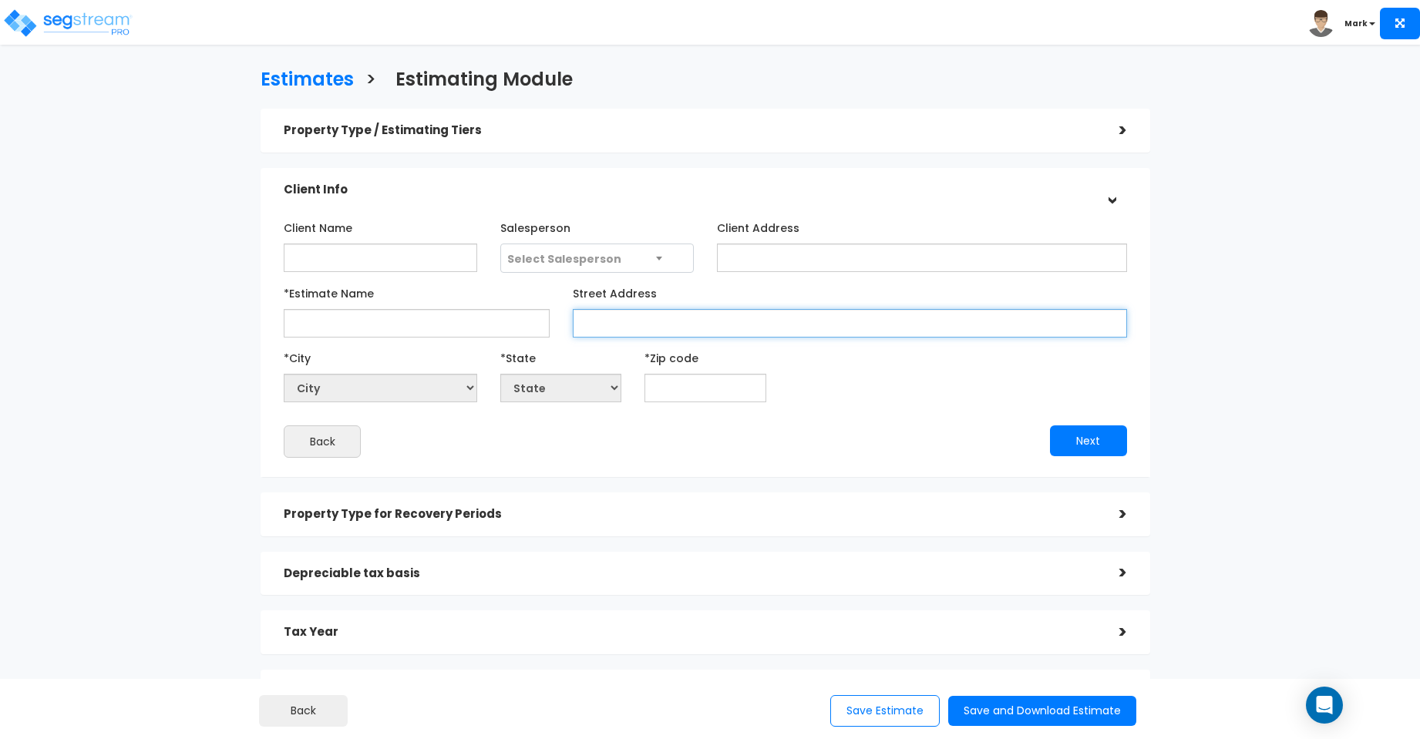
click at [766, 322] on input "Street Address" at bounding box center [850, 323] width 554 height 29
type input "[STREET_ADDRESS]"
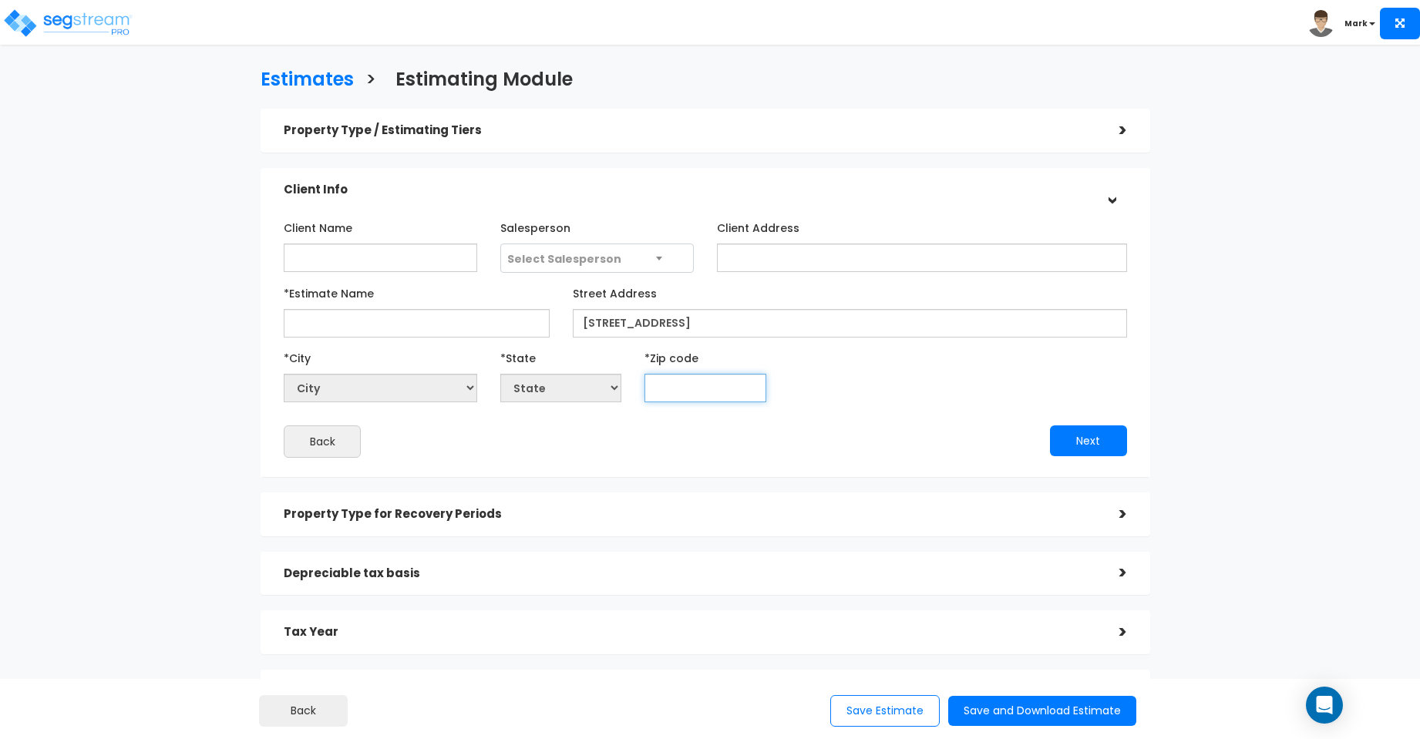
select select "National Average"
type input "30008"
select select "GA"
type input "30008"
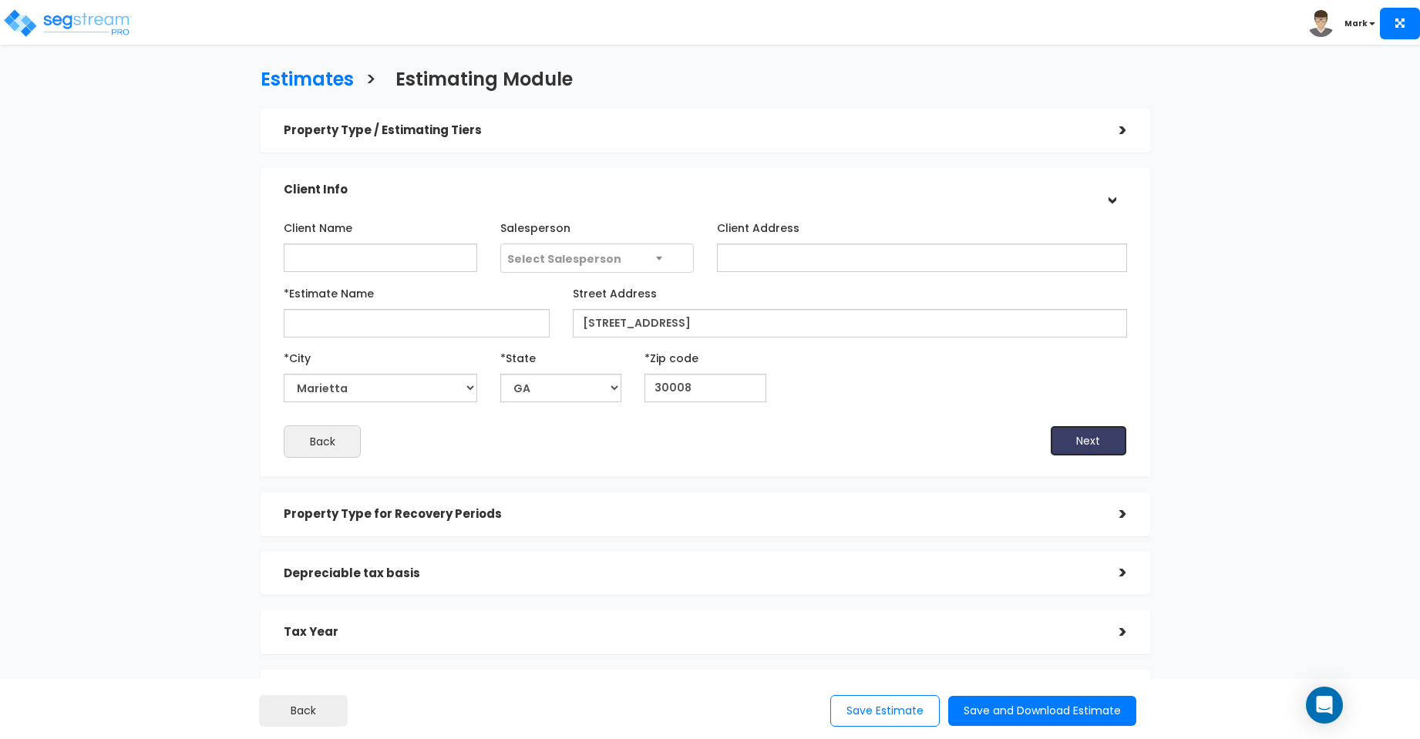
click at [1066, 435] on button "Next" at bounding box center [1088, 441] width 77 height 31
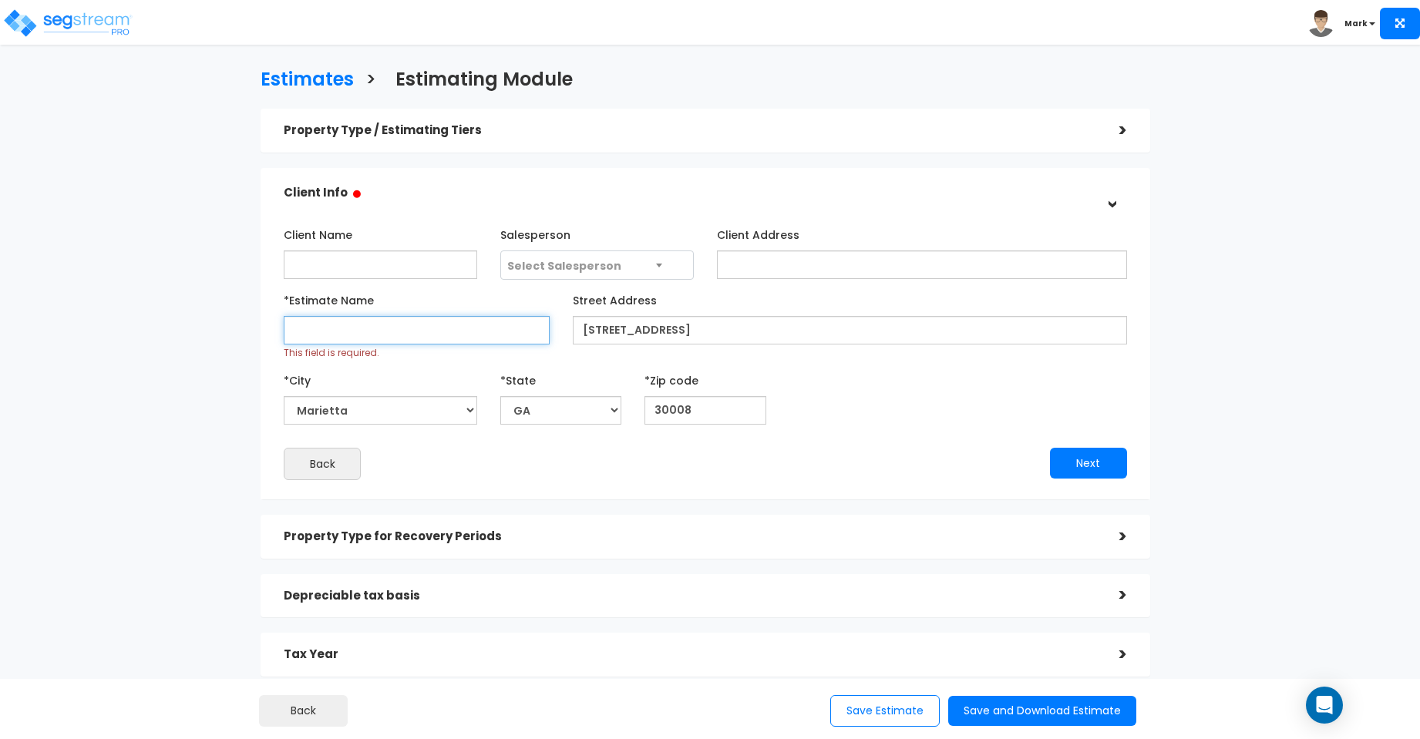
click at [397, 332] on input "*Estimate Name" at bounding box center [417, 330] width 266 height 29
type input "[STREET_ADDRESS]"
click at [1081, 458] on button "Next" at bounding box center [1088, 463] width 77 height 31
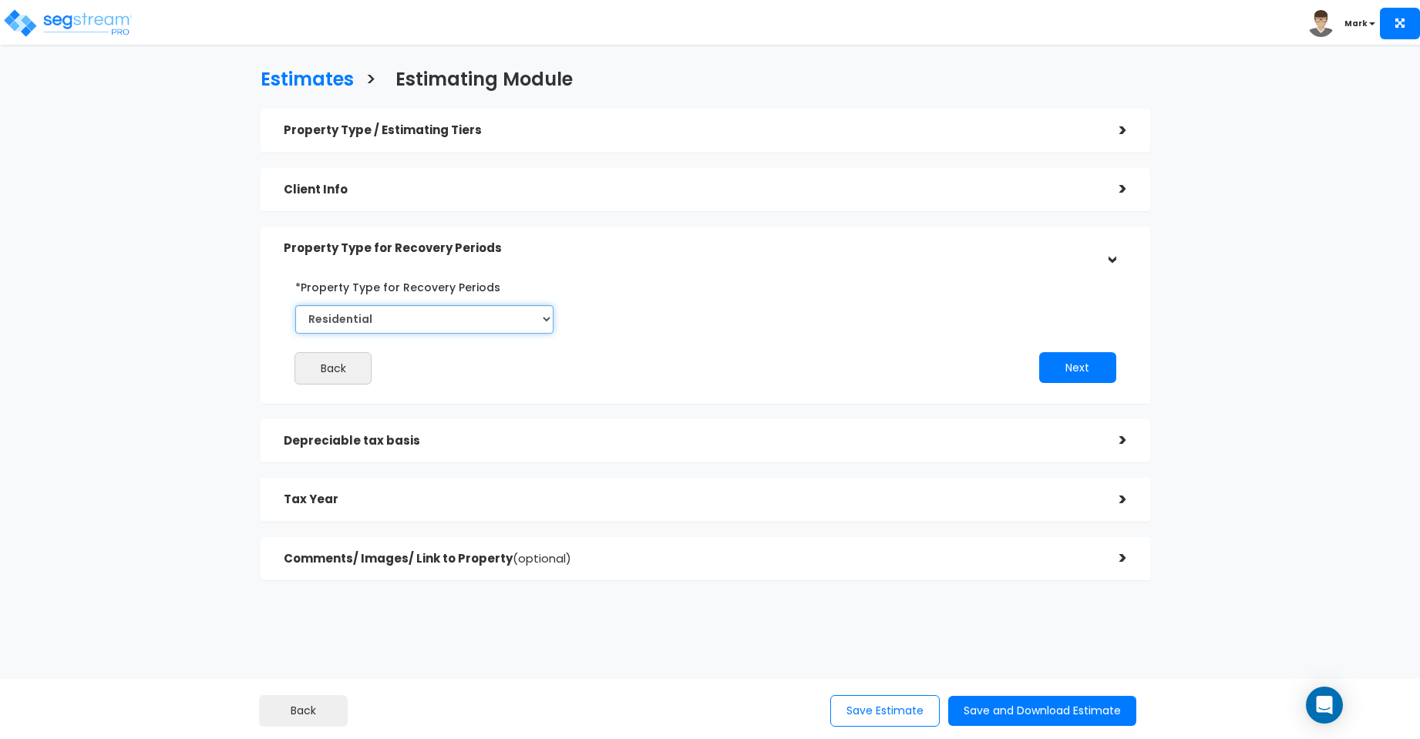
click at [549, 315] on select "Select Commercial Residential" at bounding box center [424, 319] width 258 height 29
click at [1071, 363] on button "Next" at bounding box center [1077, 367] width 77 height 31
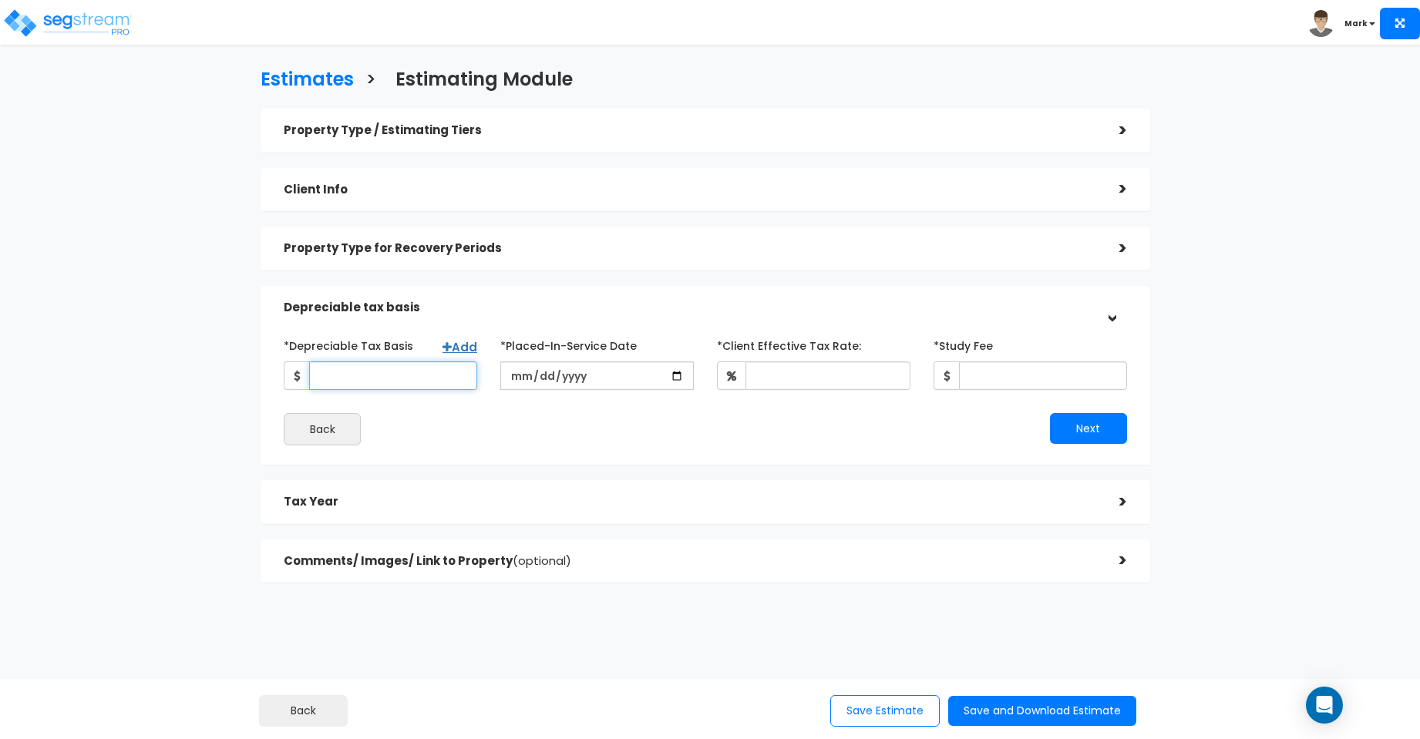
click at [417, 375] on input "*Depreciable Tax Basis" at bounding box center [393, 376] width 168 height 29
type input "199,532"
click at [627, 368] on input "date" at bounding box center [597, 376] width 194 height 29
type input "2022-07-01"
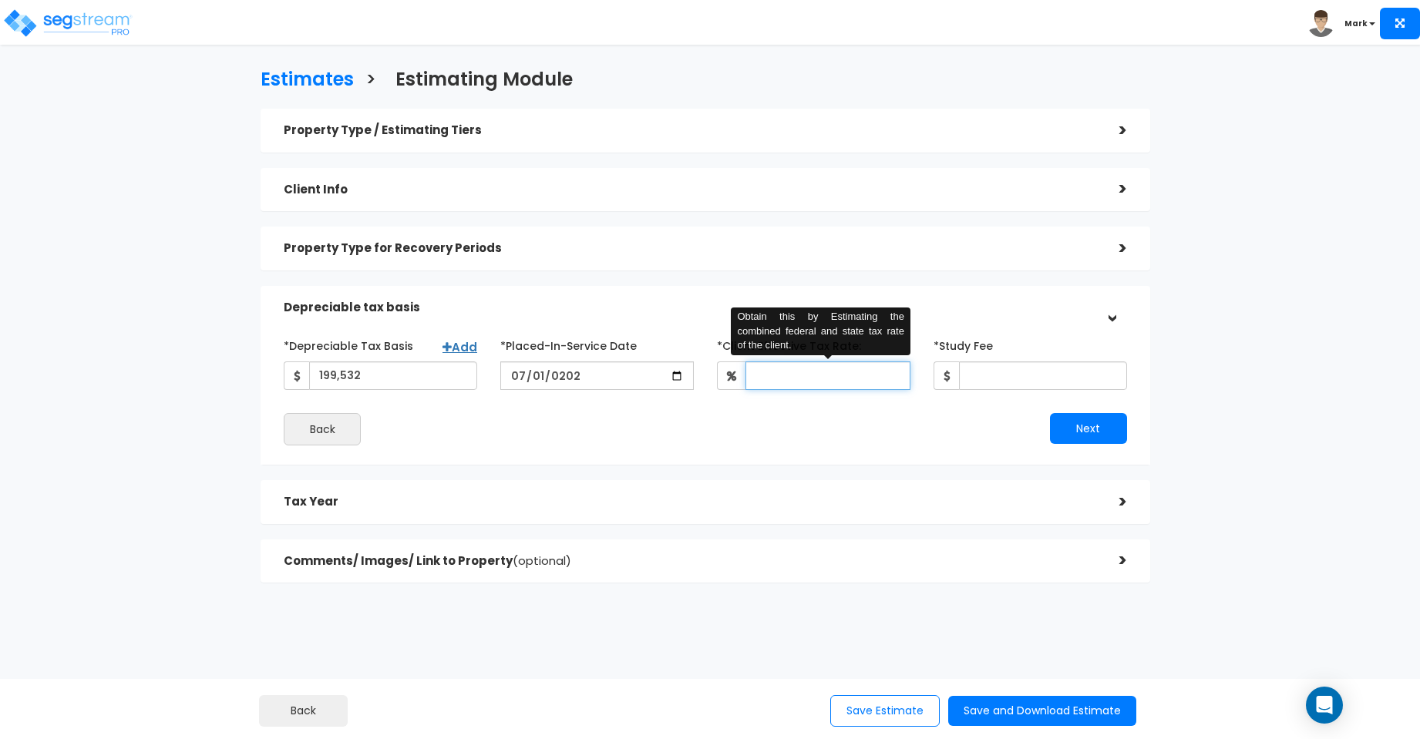
click at [789, 373] on input "*Client Effective Tax Rate:" at bounding box center [828, 376] width 165 height 29
type input "35.19"
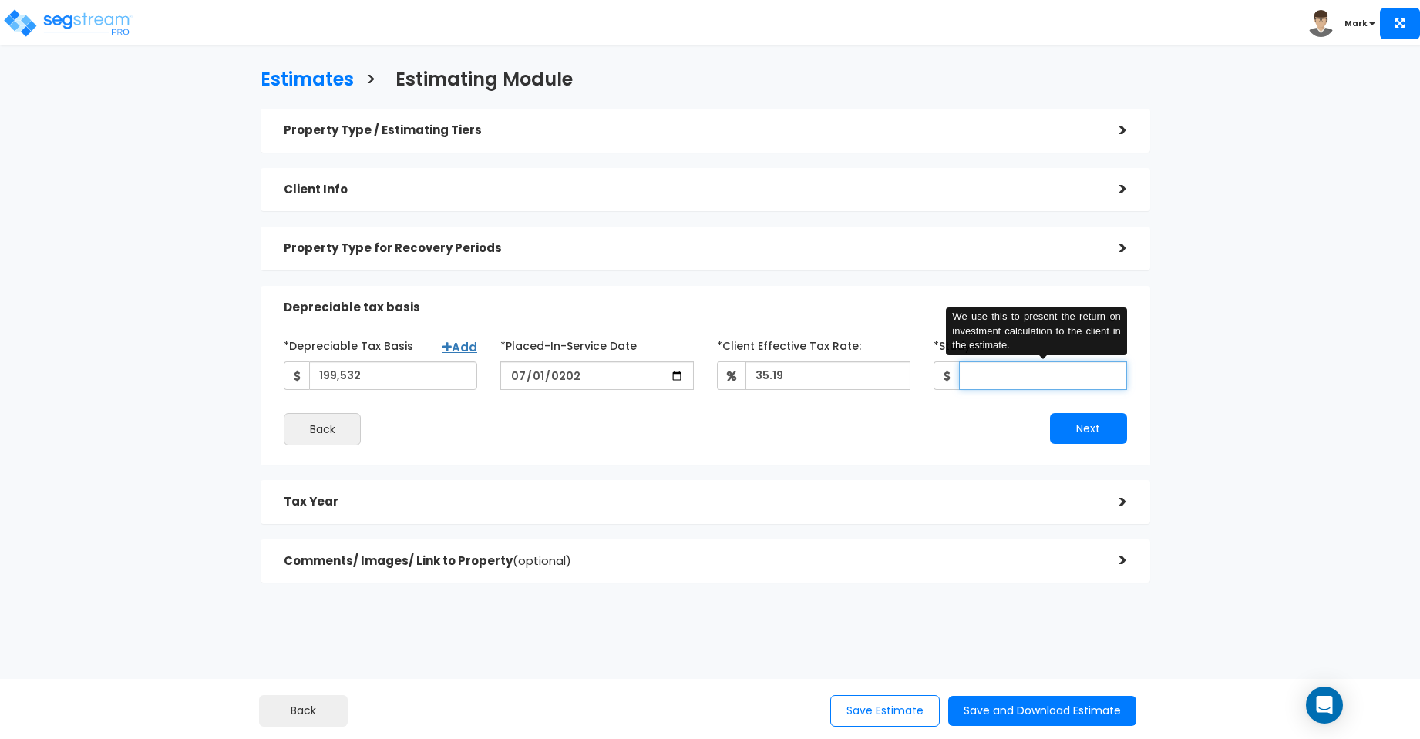
click at [999, 375] on input "*Study Fee" at bounding box center [1043, 376] width 168 height 29
type input "3,500"
click at [1088, 424] on button "Next" at bounding box center [1088, 428] width 77 height 31
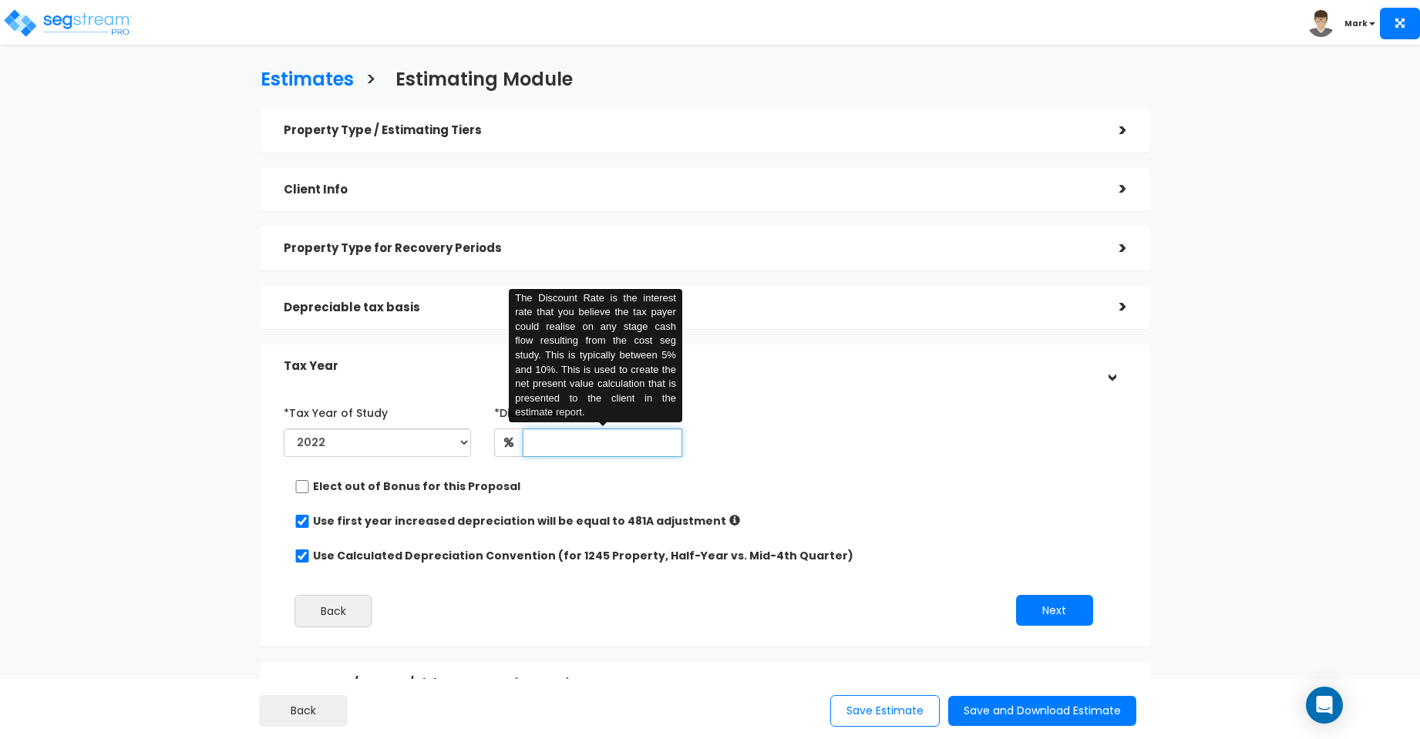
click at [618, 444] on input "text" at bounding box center [602, 443] width 159 height 29
type input "5"
click at [1083, 607] on button "Next" at bounding box center [1054, 610] width 77 height 31
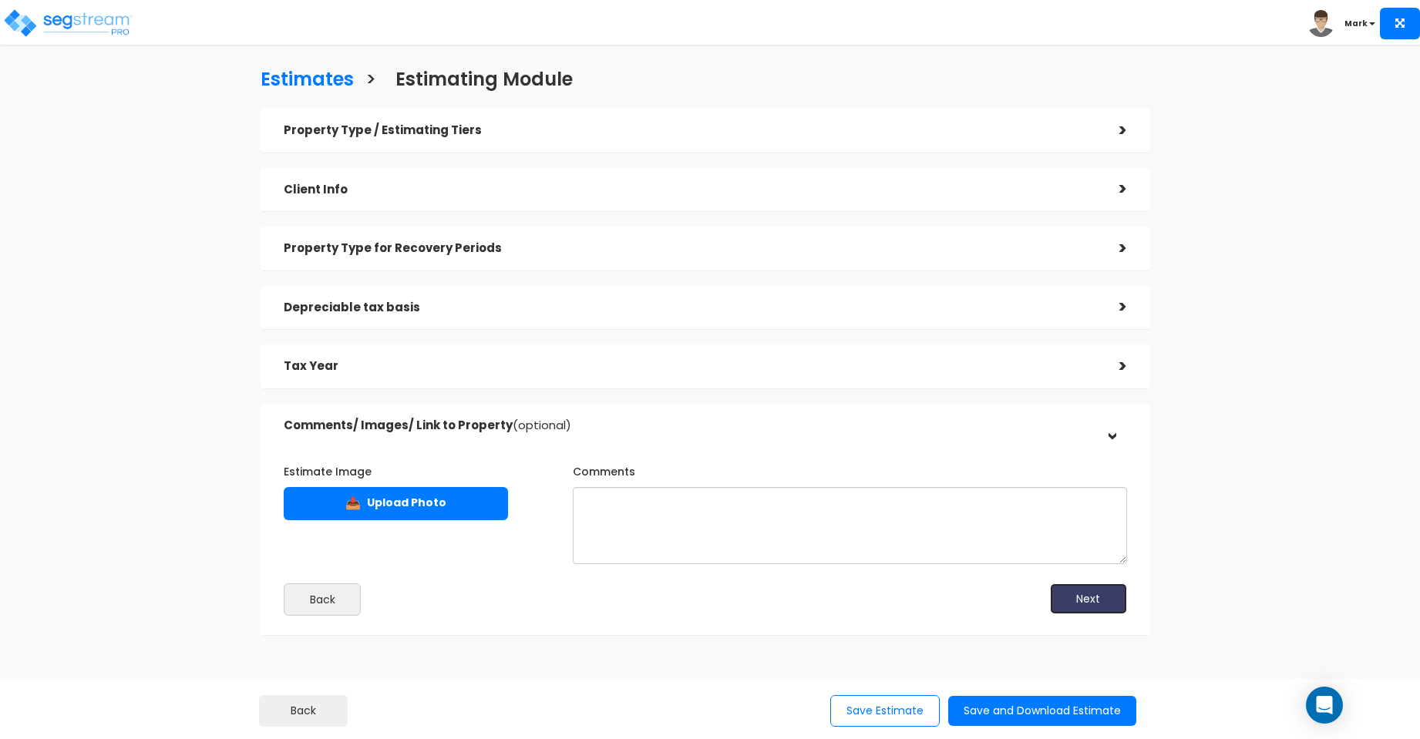
click at [1089, 599] on button "Next" at bounding box center [1088, 599] width 77 height 31
click at [1074, 591] on button "Next" at bounding box center [1088, 599] width 77 height 31
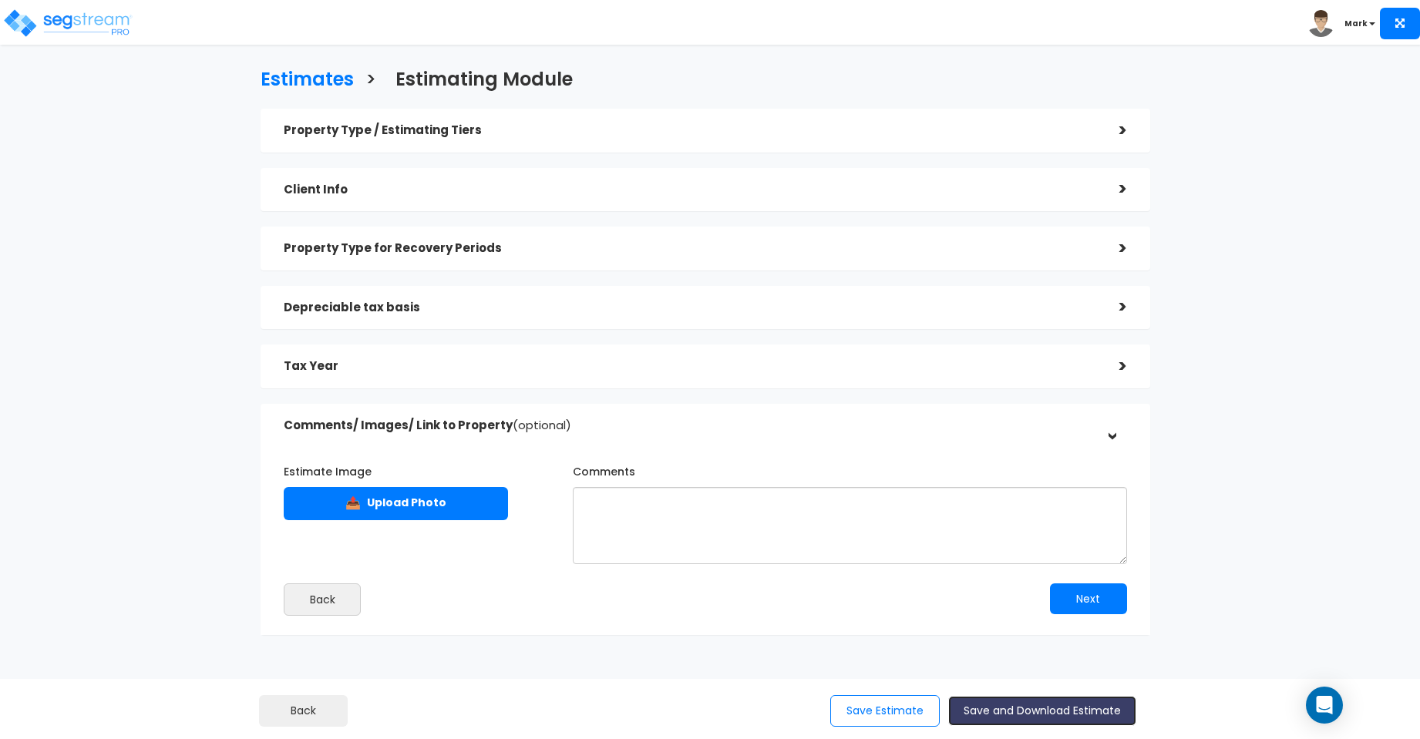
click at [1018, 706] on button "Save and Download Estimate" at bounding box center [1042, 711] width 188 height 30
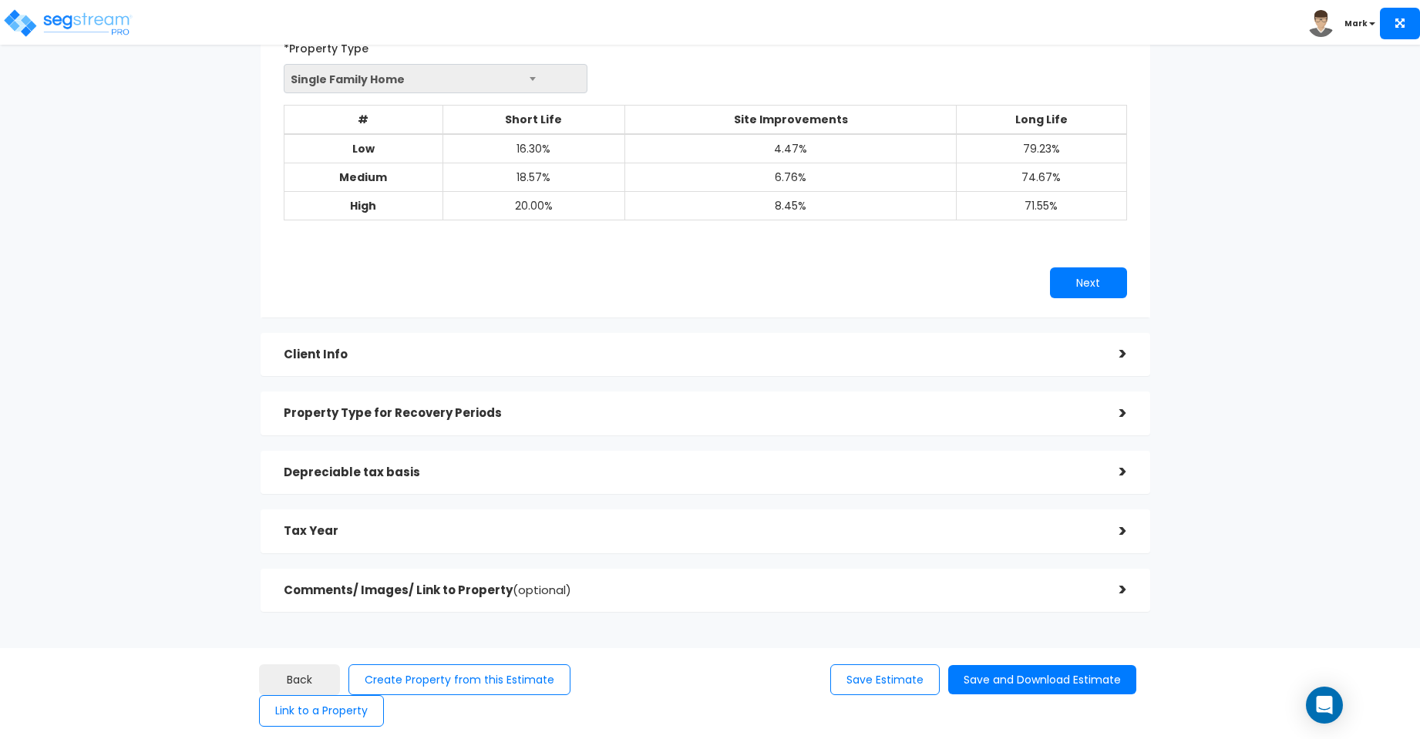
scroll to position [143, 0]
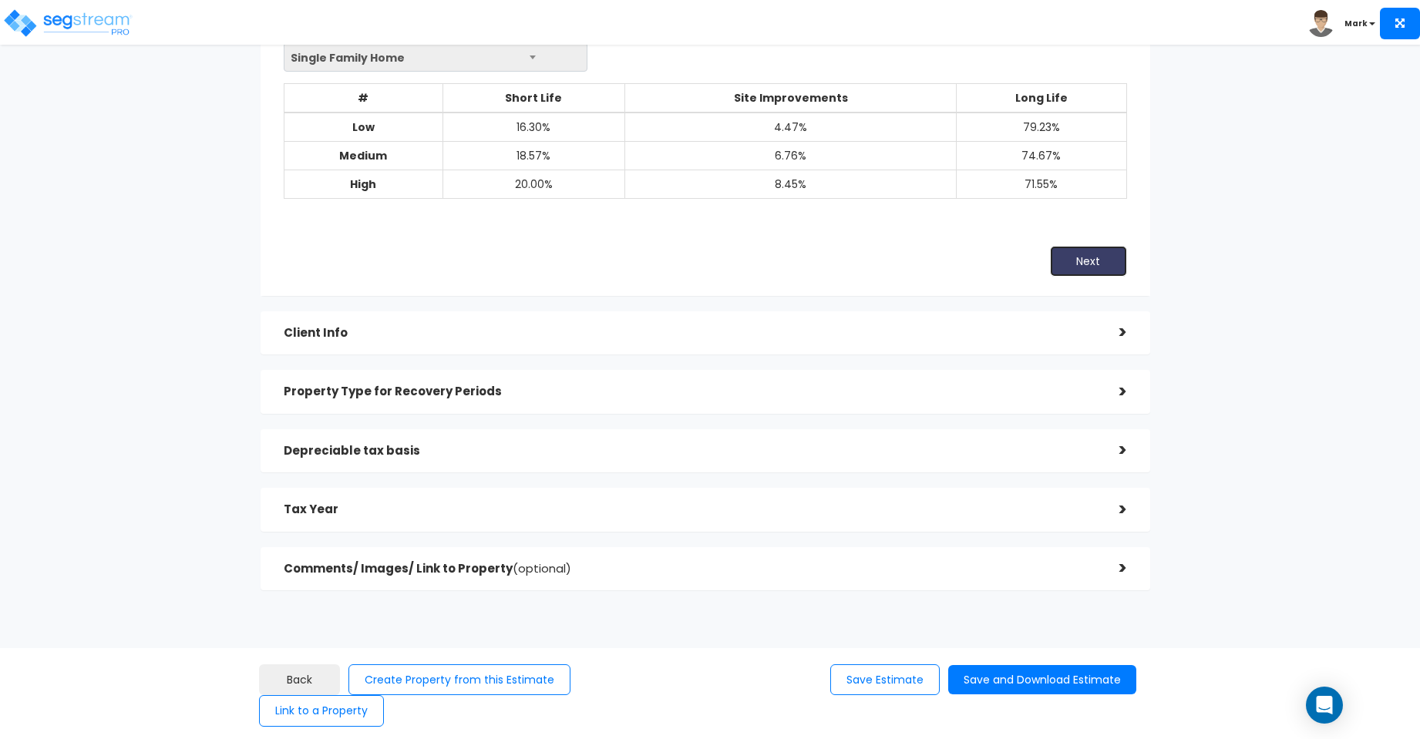
click at [1099, 254] on button "Next" at bounding box center [1088, 261] width 77 height 31
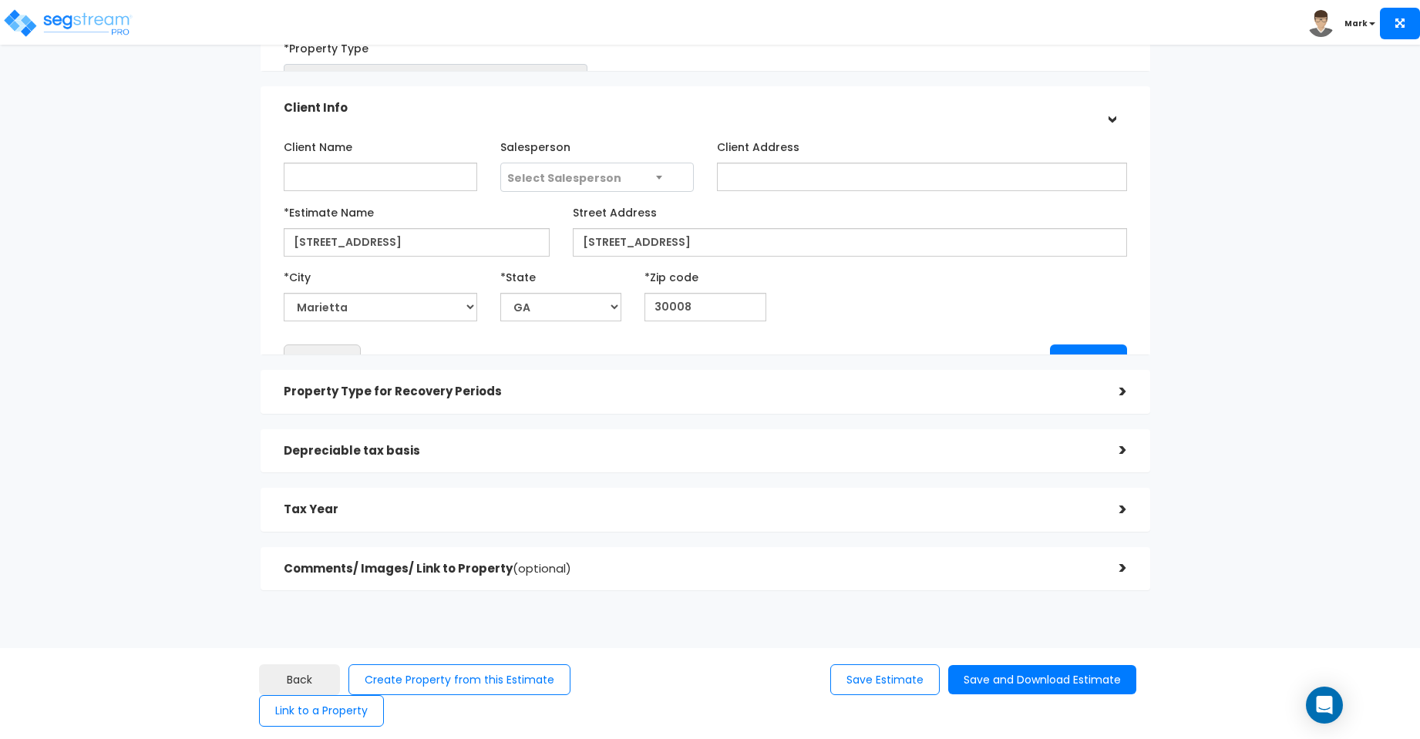
scroll to position [123, 0]
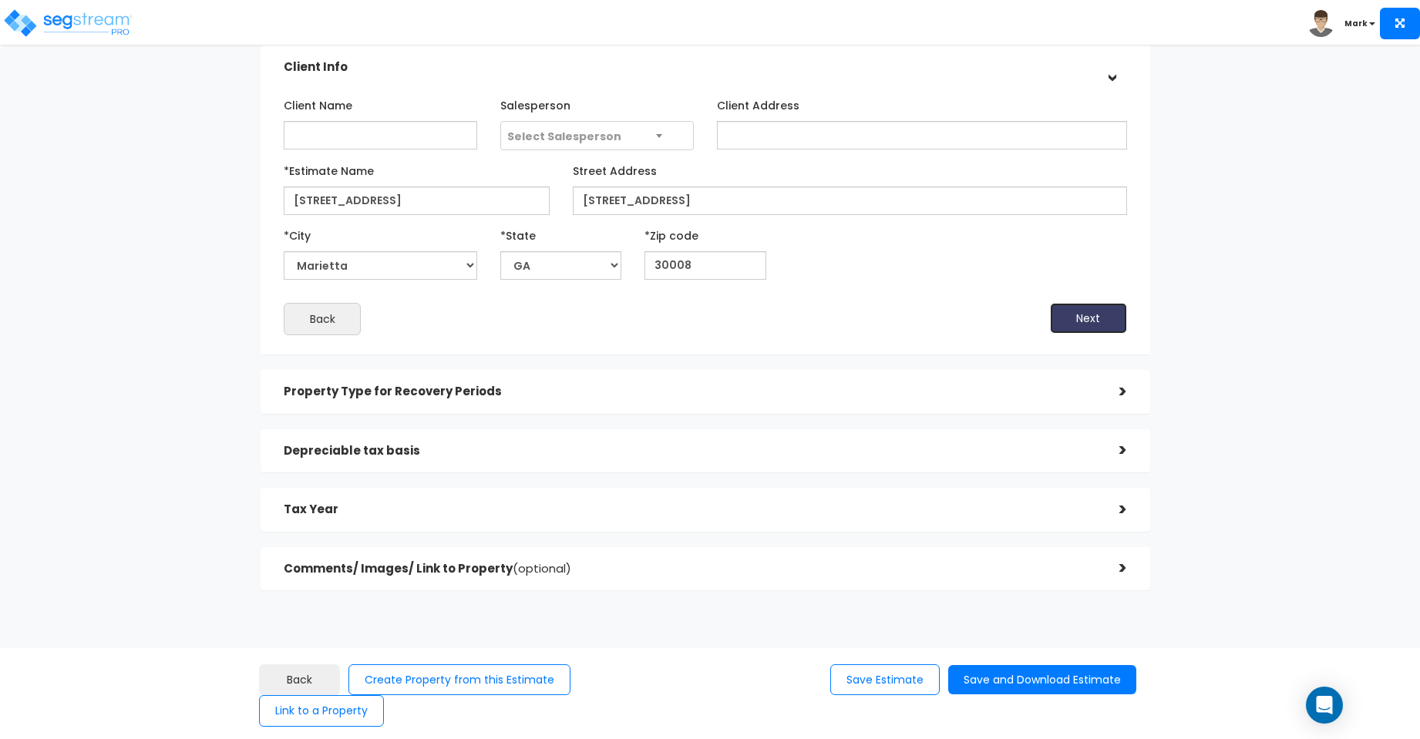
click at [1079, 310] on button "Next" at bounding box center [1088, 318] width 77 height 31
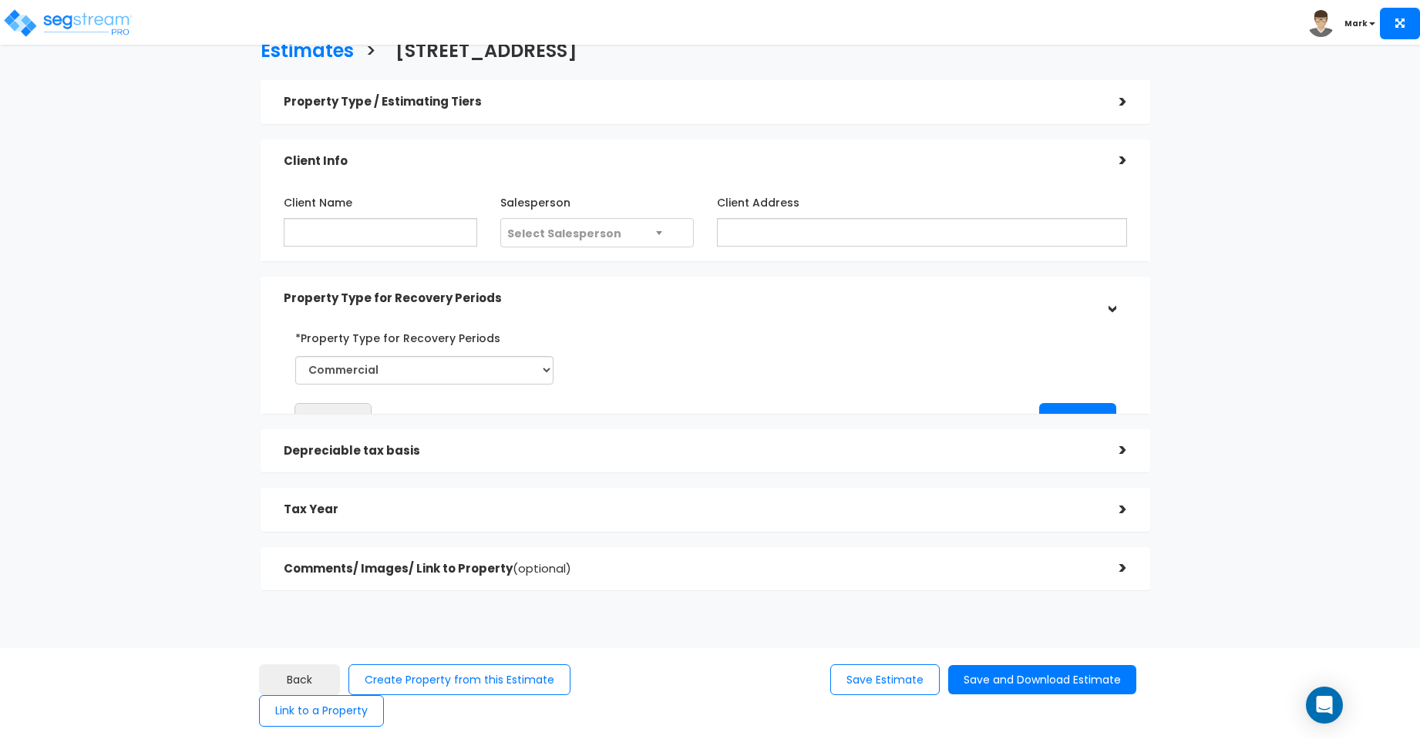
scroll to position [0, 0]
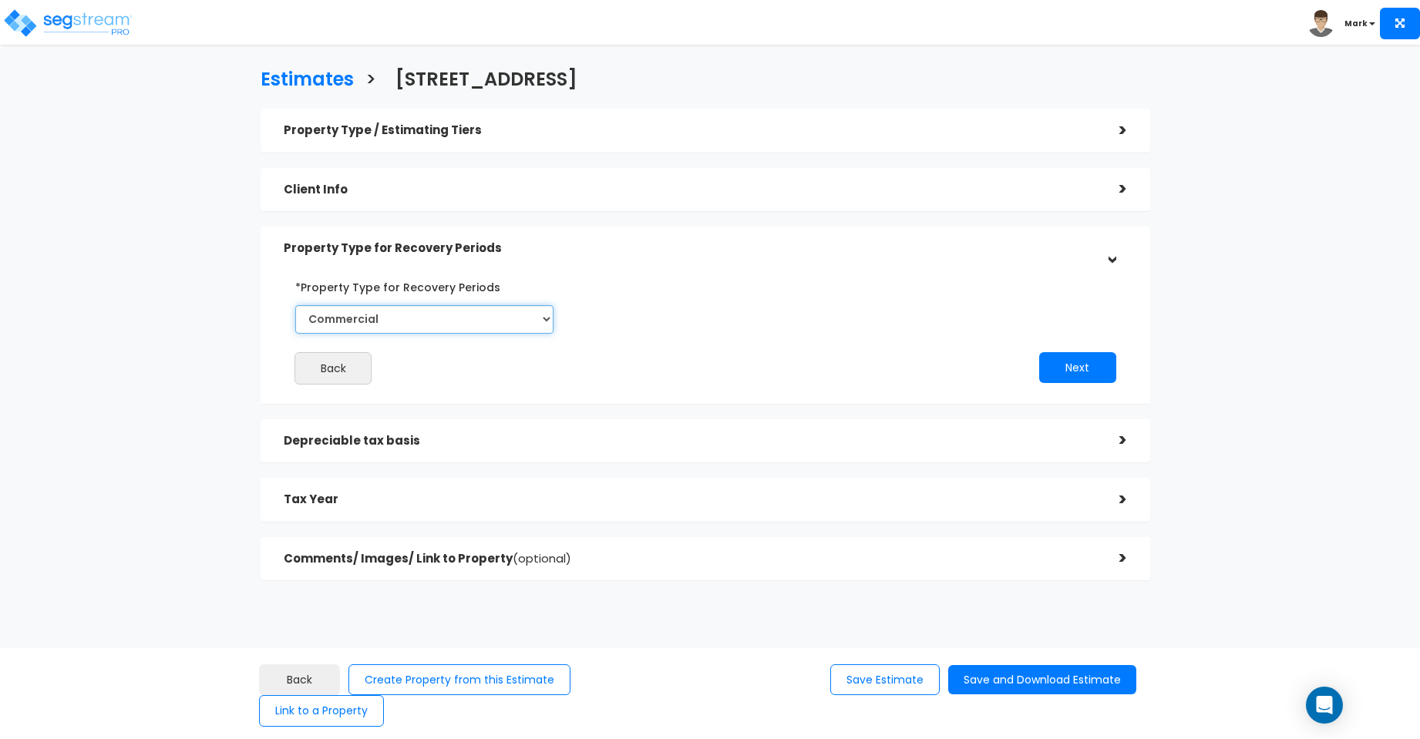
click at [522, 318] on select "Select Commercial Residential" at bounding box center [424, 319] width 258 height 29
select select "Residential"
click at [295, 305] on select "Select Commercial Residential" at bounding box center [424, 319] width 258 height 29
click at [1072, 365] on button "Next" at bounding box center [1077, 367] width 77 height 31
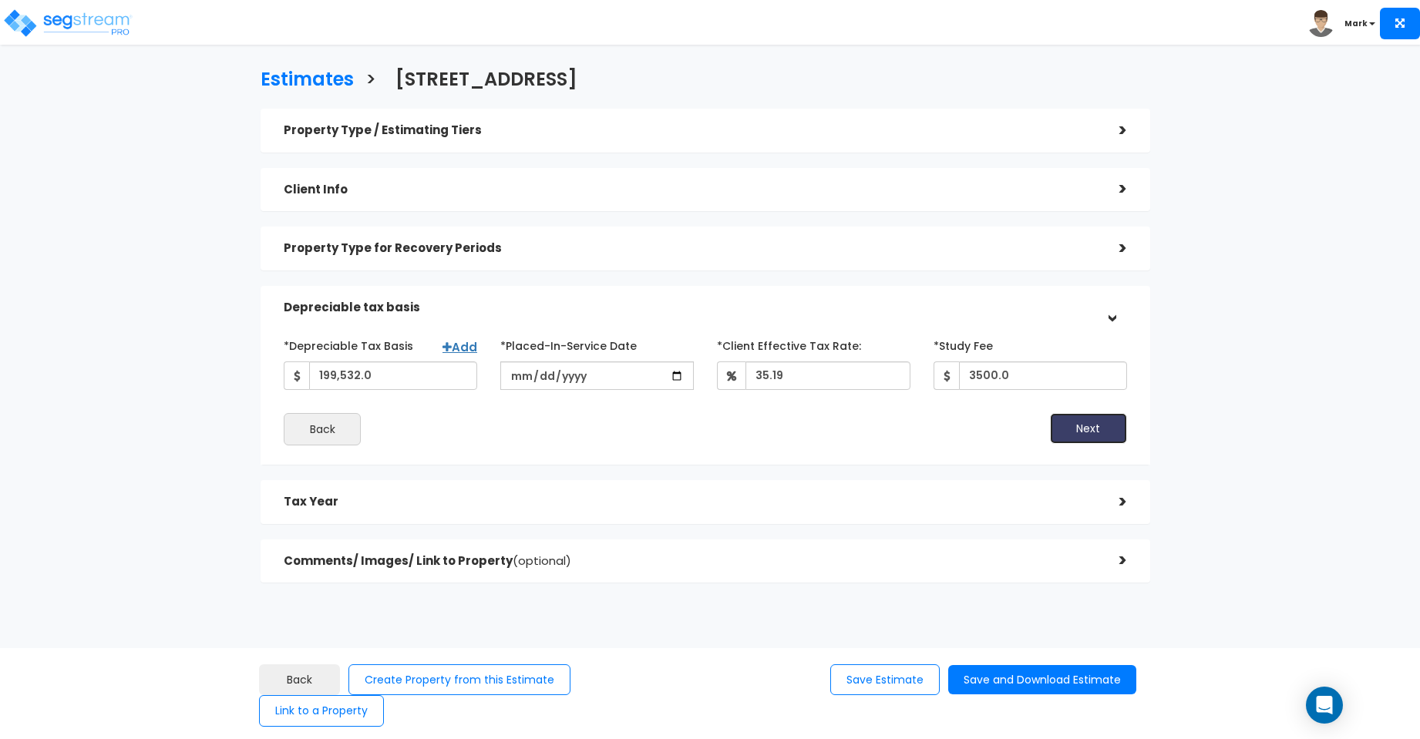
click at [1079, 427] on button "Next" at bounding box center [1088, 428] width 77 height 31
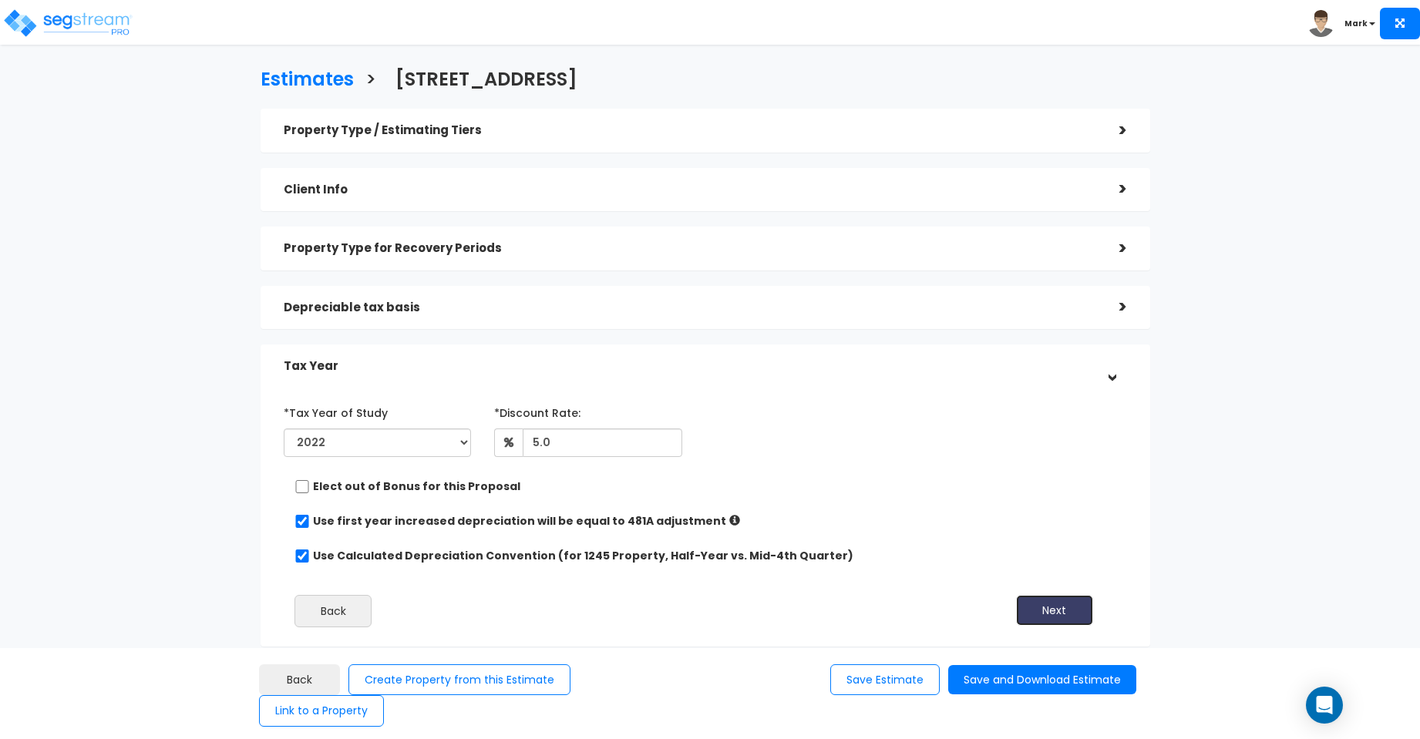
click at [1058, 615] on button "Next" at bounding box center [1054, 610] width 77 height 31
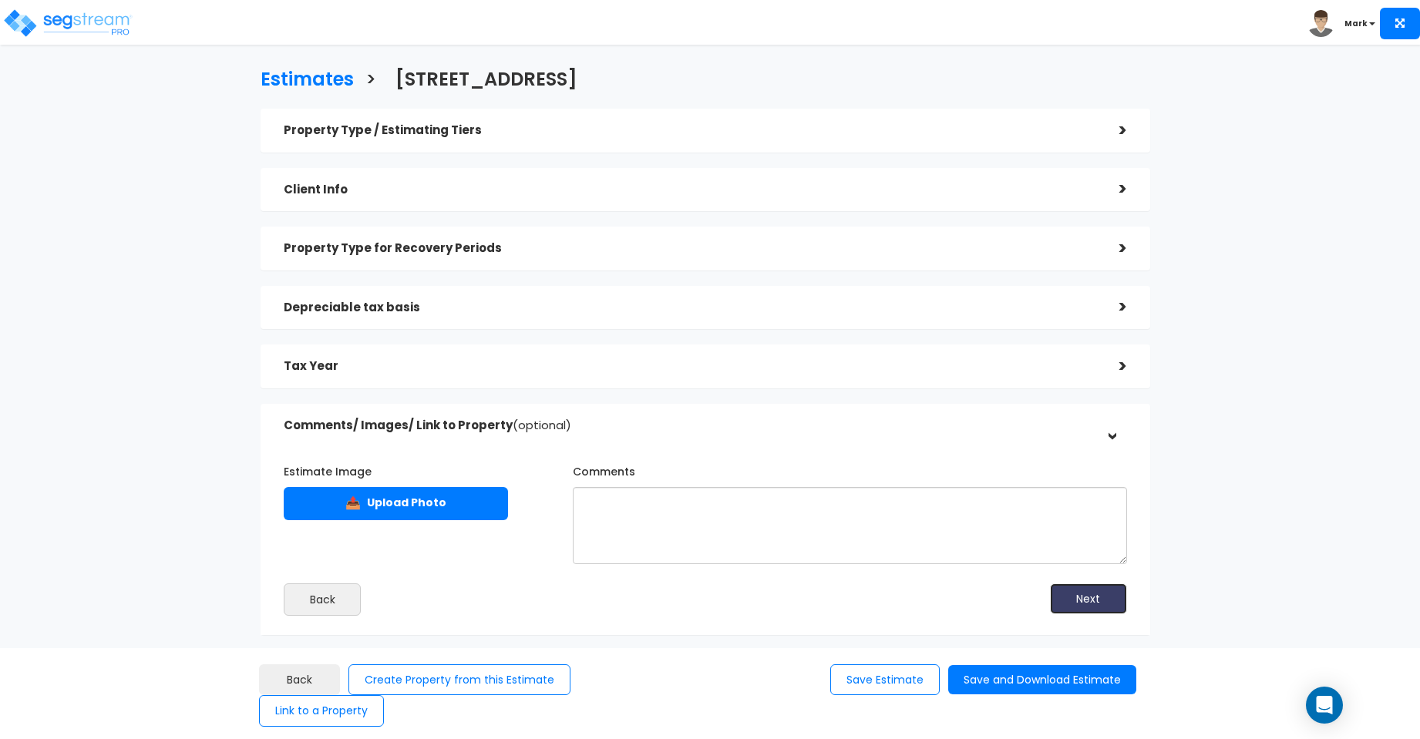
click at [1086, 595] on button "Next" at bounding box center [1088, 599] width 77 height 31
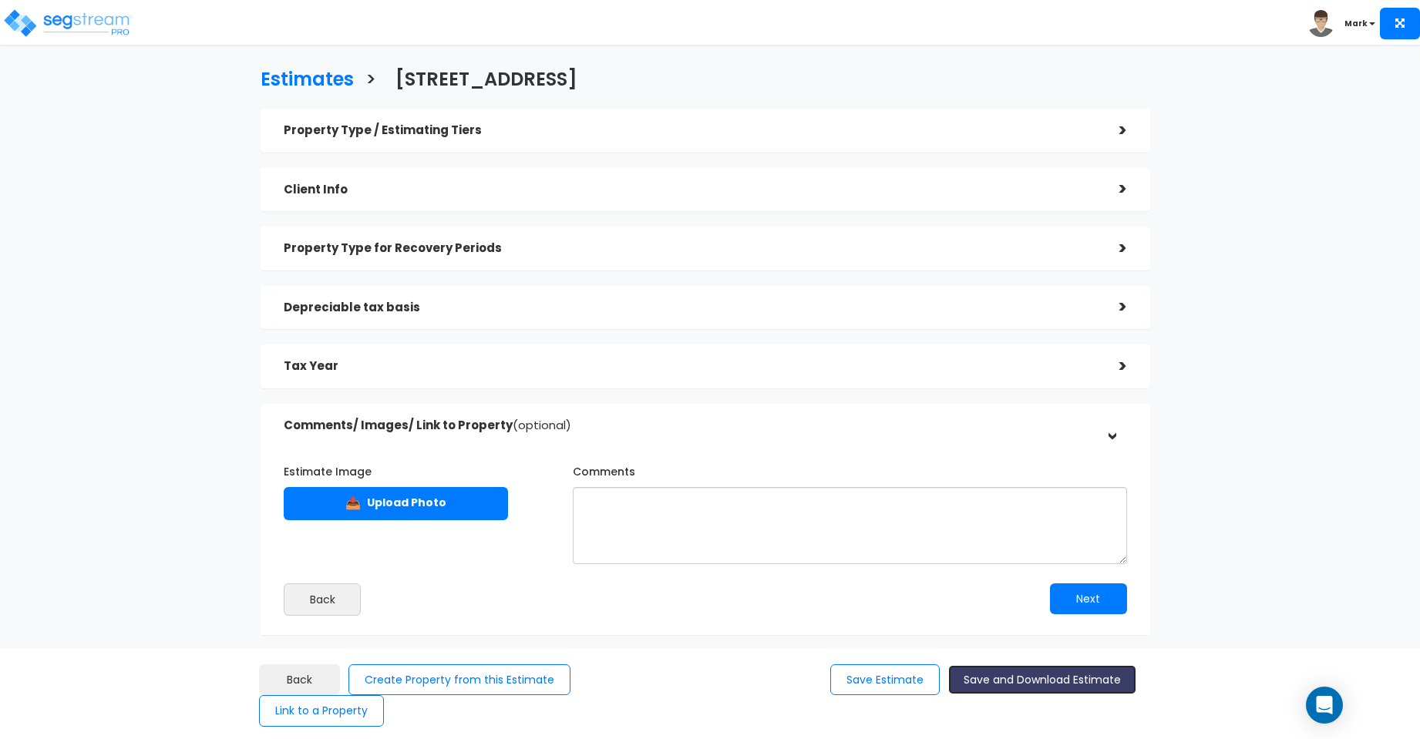
click at [1080, 695] on button "Save and Download Estimate" at bounding box center [1042, 680] width 188 height 30
click at [311, 696] on button "Back" at bounding box center [299, 681] width 81 height 32
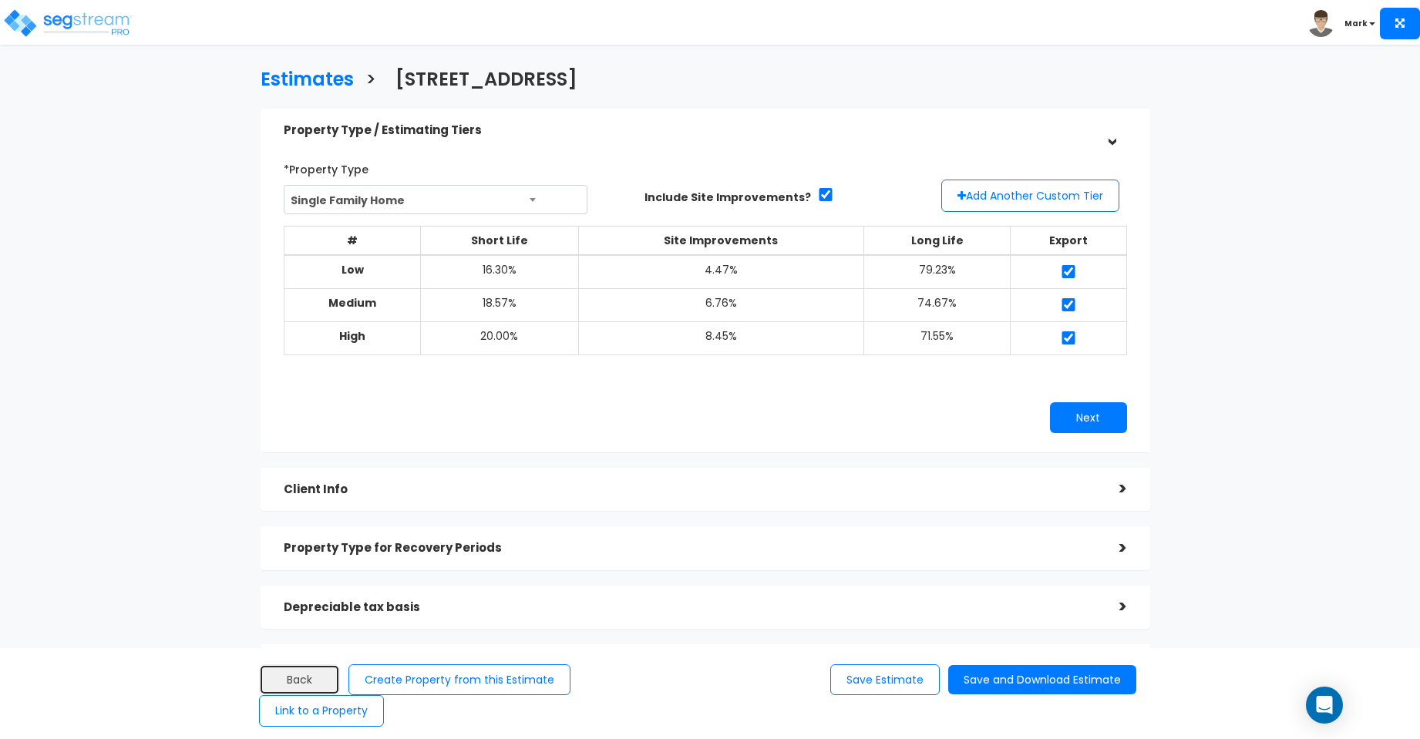
click at [311, 696] on button "Back" at bounding box center [299, 681] width 81 height 32
click at [308, 75] on h3 "Estimates" at bounding box center [307, 81] width 93 height 24
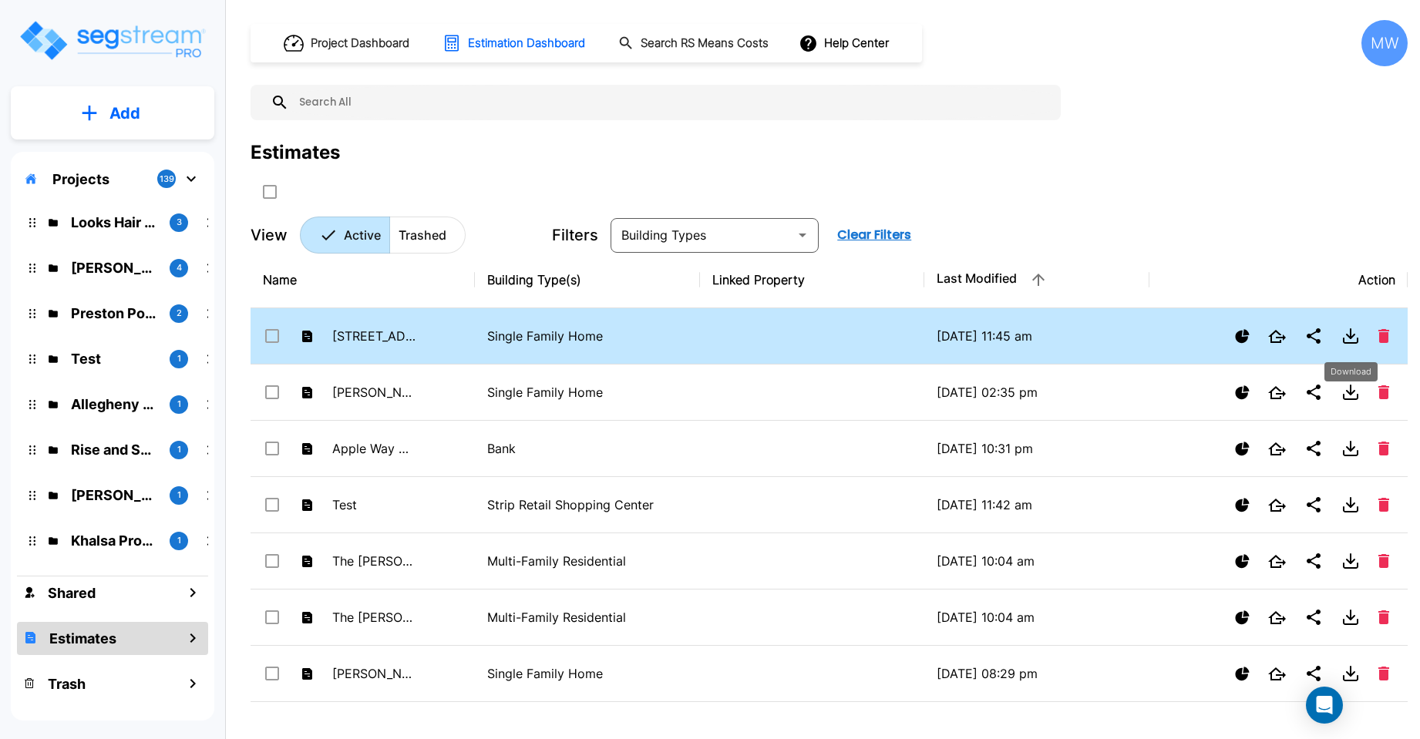
click at [1351, 335] on icon "Download" at bounding box center [1351, 333] width 0 height 9
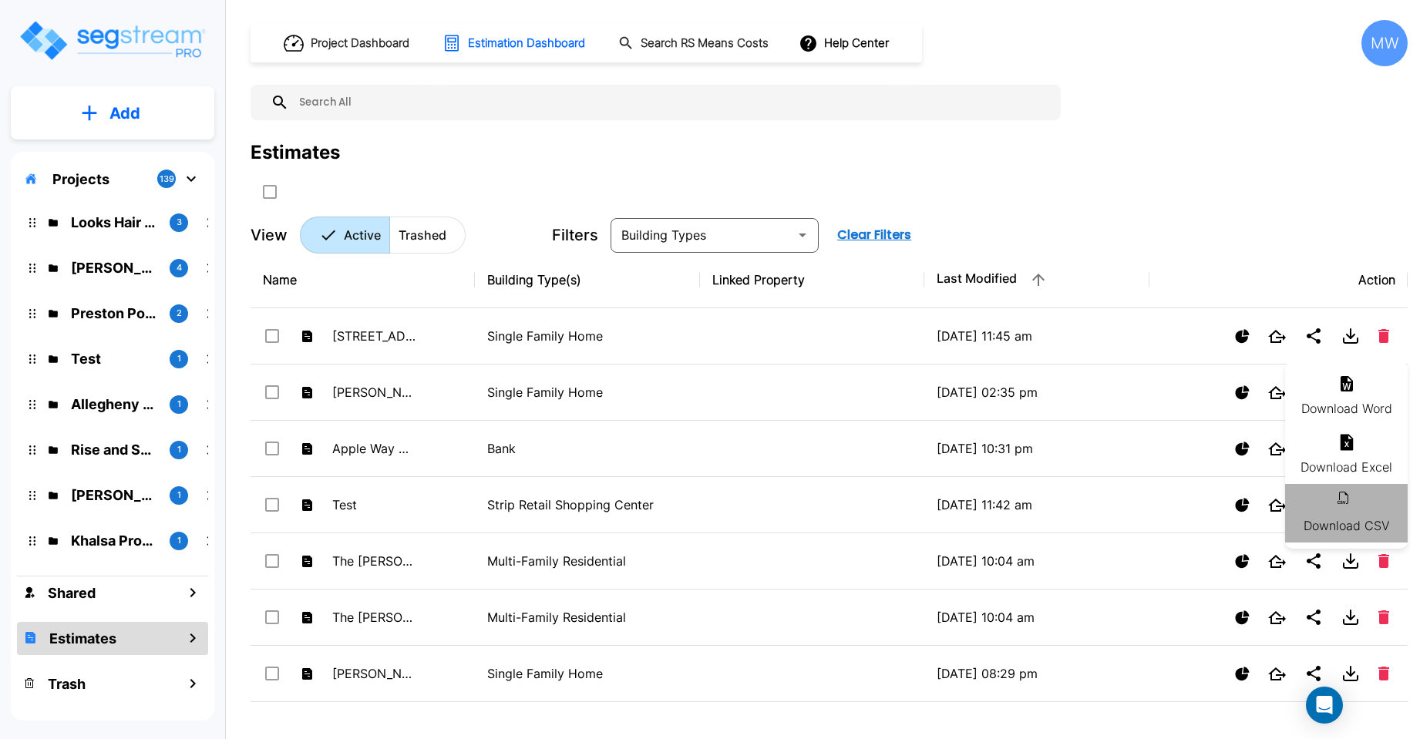
click at [1338, 498] on icon at bounding box center [1347, 501] width 19 height 19
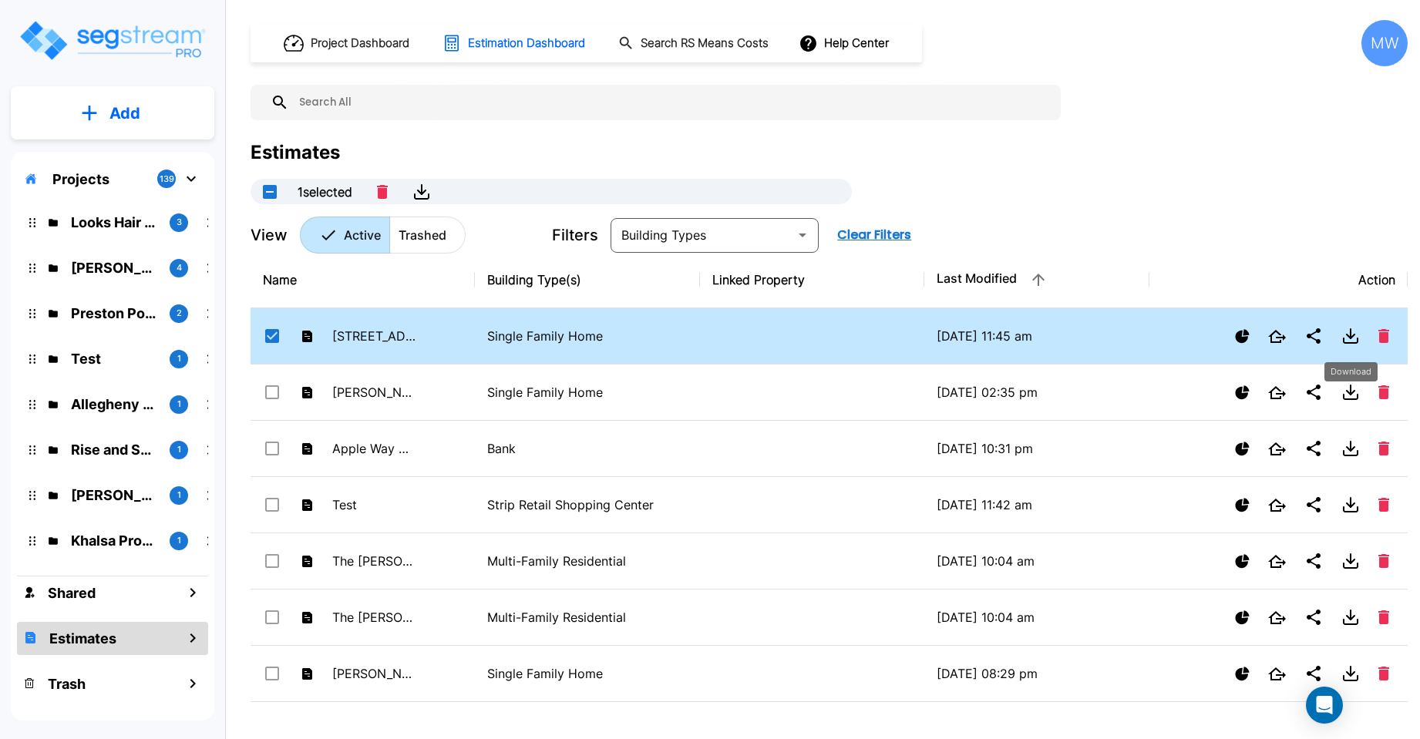
click at [1349, 333] on icon "Download" at bounding box center [1351, 336] width 19 height 19
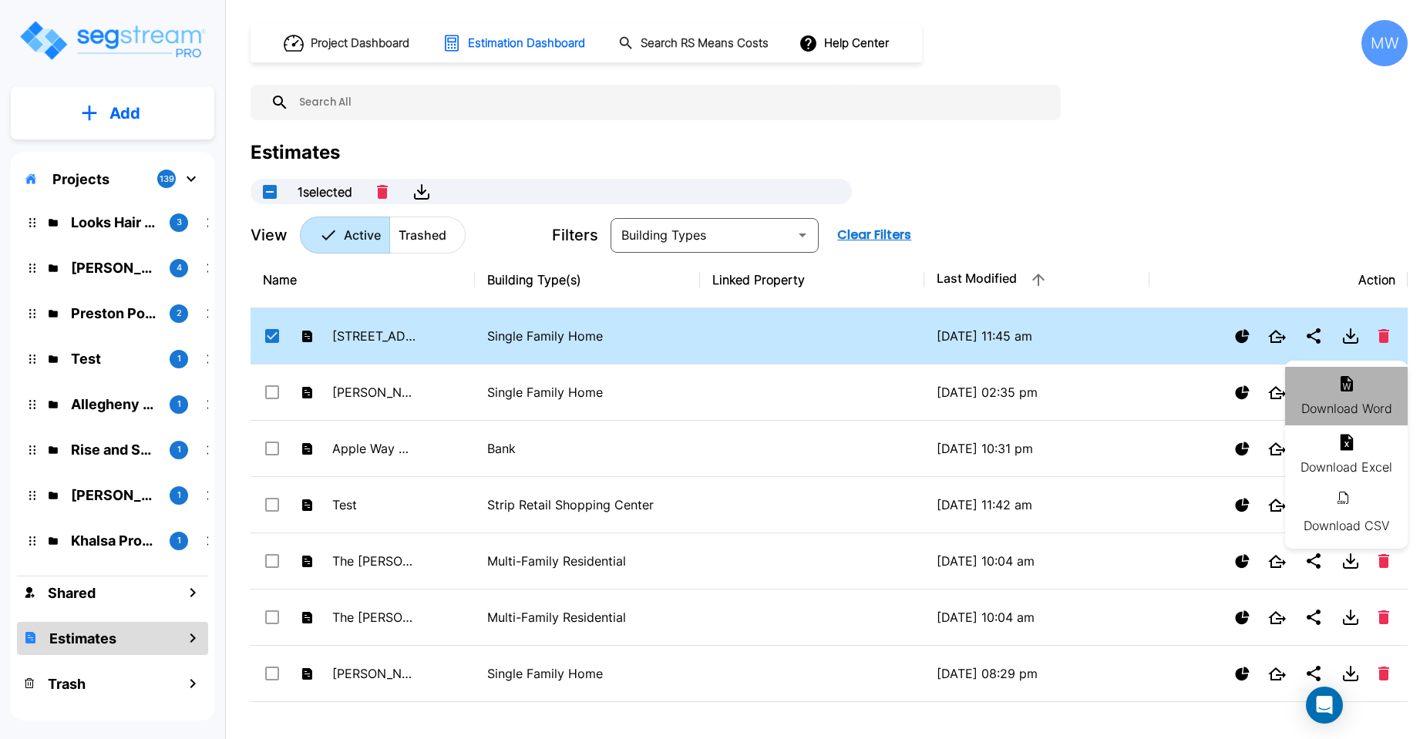
click at [1345, 378] on icon at bounding box center [1347, 383] width 12 height 15
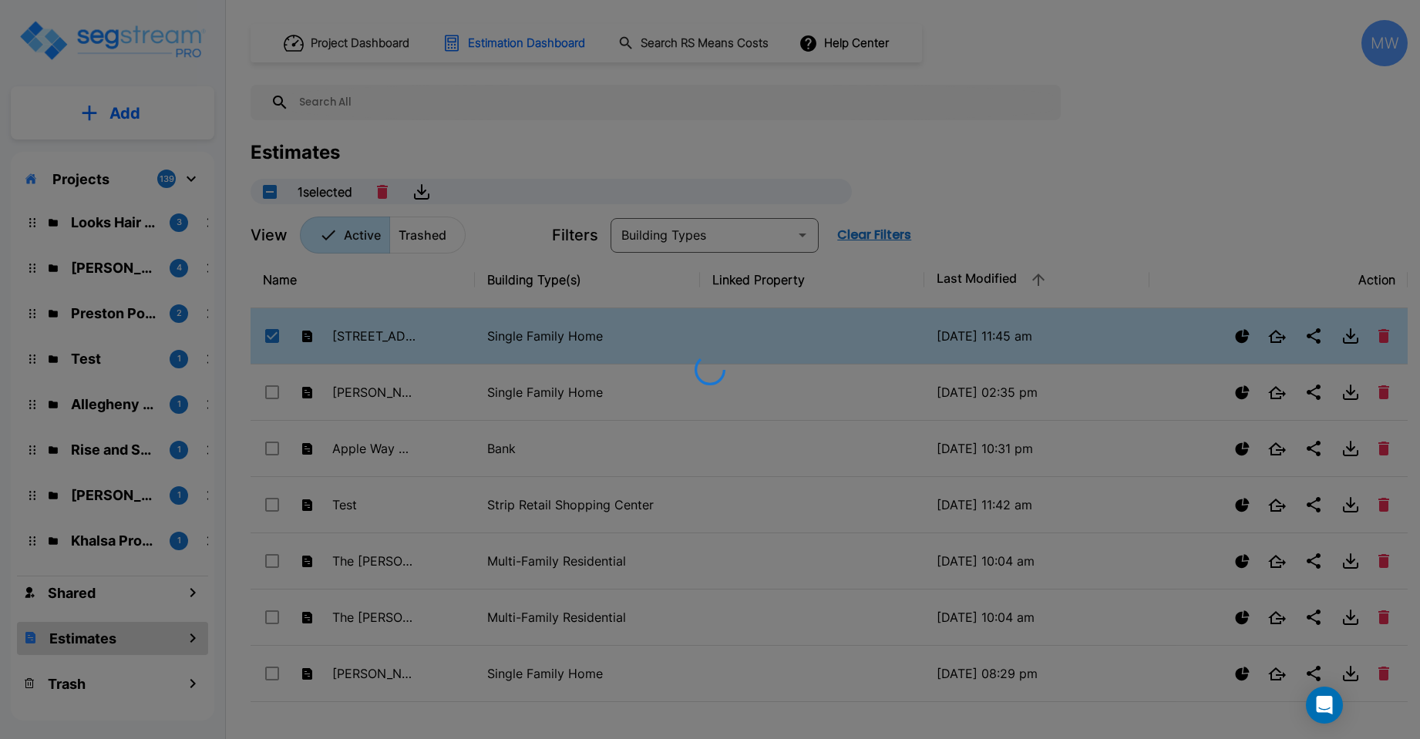
click at [1352, 332] on div at bounding box center [710, 369] width 1420 height 739
click at [1192, 157] on div at bounding box center [710, 369] width 1420 height 739
checkbox input "true"
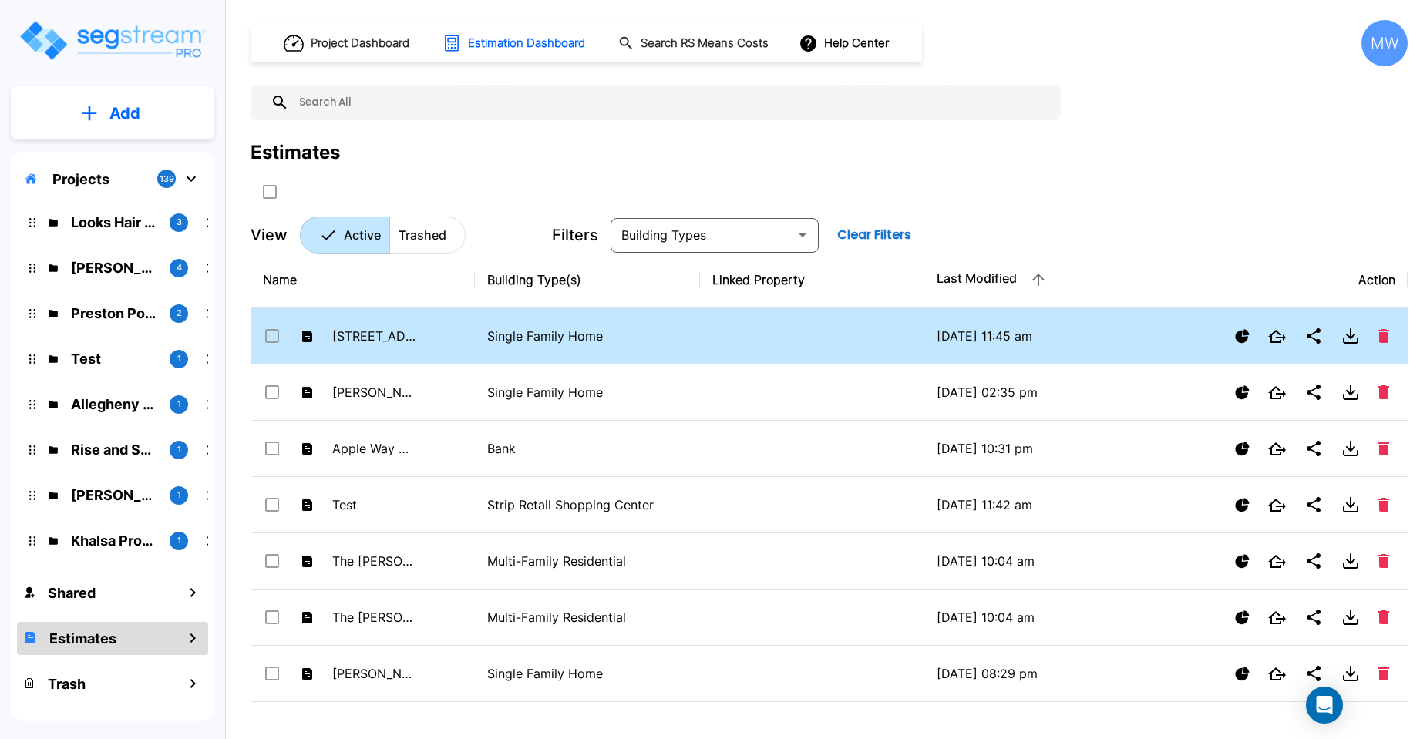
click at [308, 335] on icon at bounding box center [307, 337] width 10 height 12
checkbox input "true"
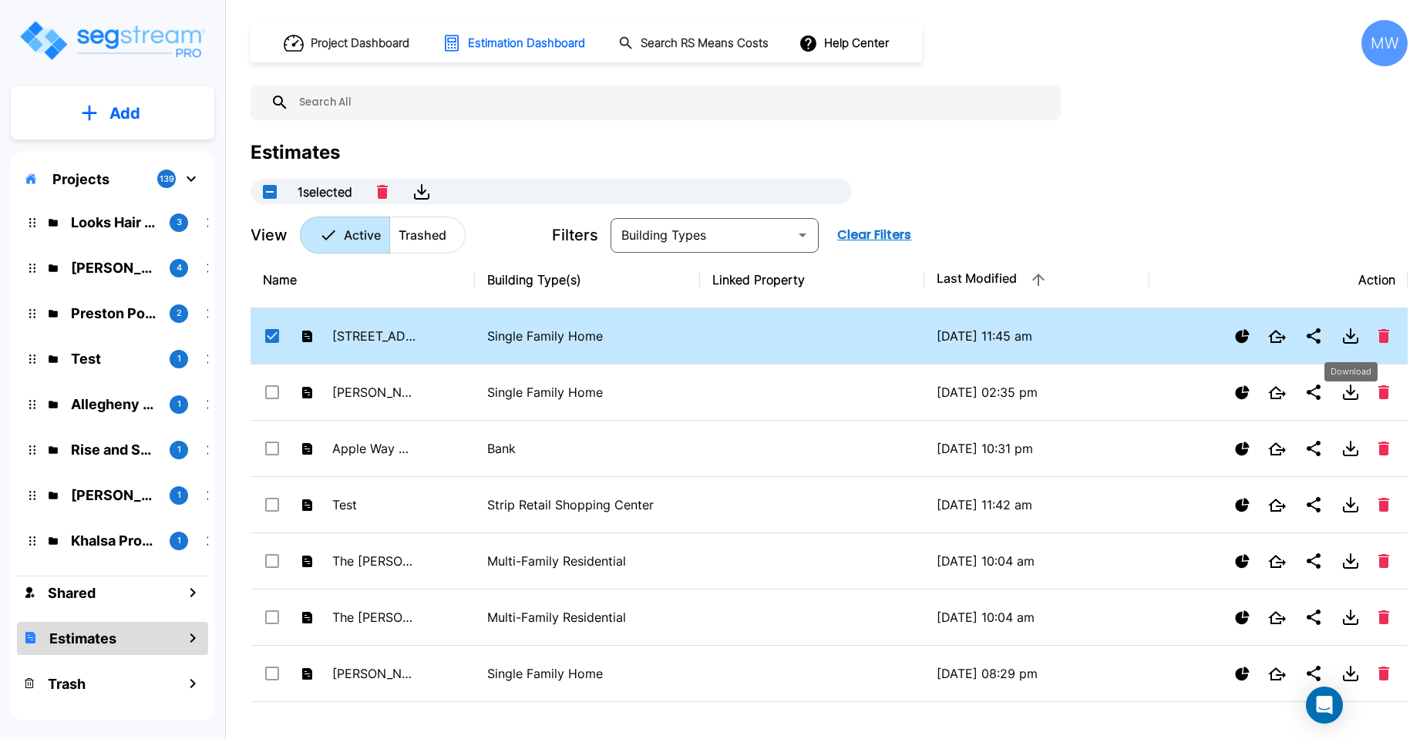
click at [1349, 331] on icon "Download" at bounding box center [1351, 336] width 19 height 19
click at [1343, 386] on icon at bounding box center [1347, 384] width 19 height 19
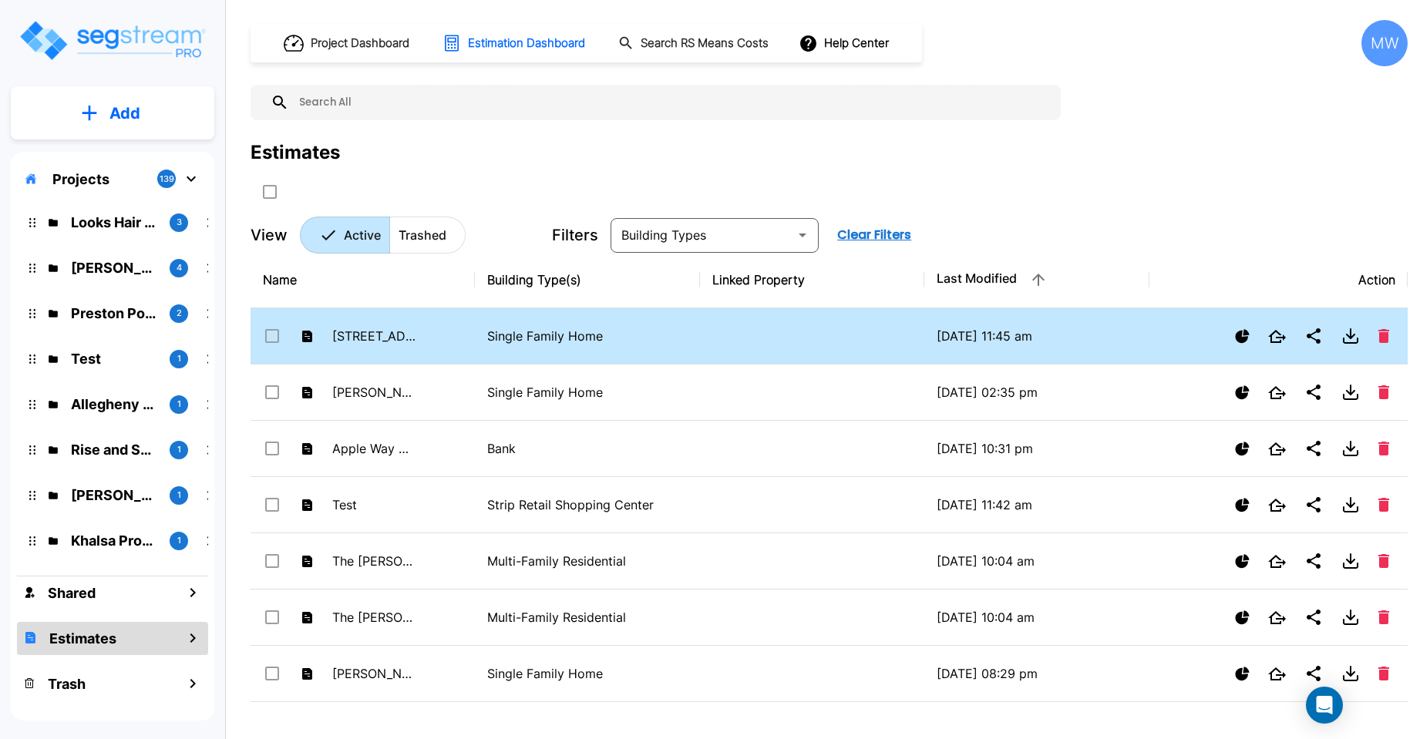
click at [518, 337] on p "Single Family Home" at bounding box center [587, 336] width 200 height 19
checkbox input "true"
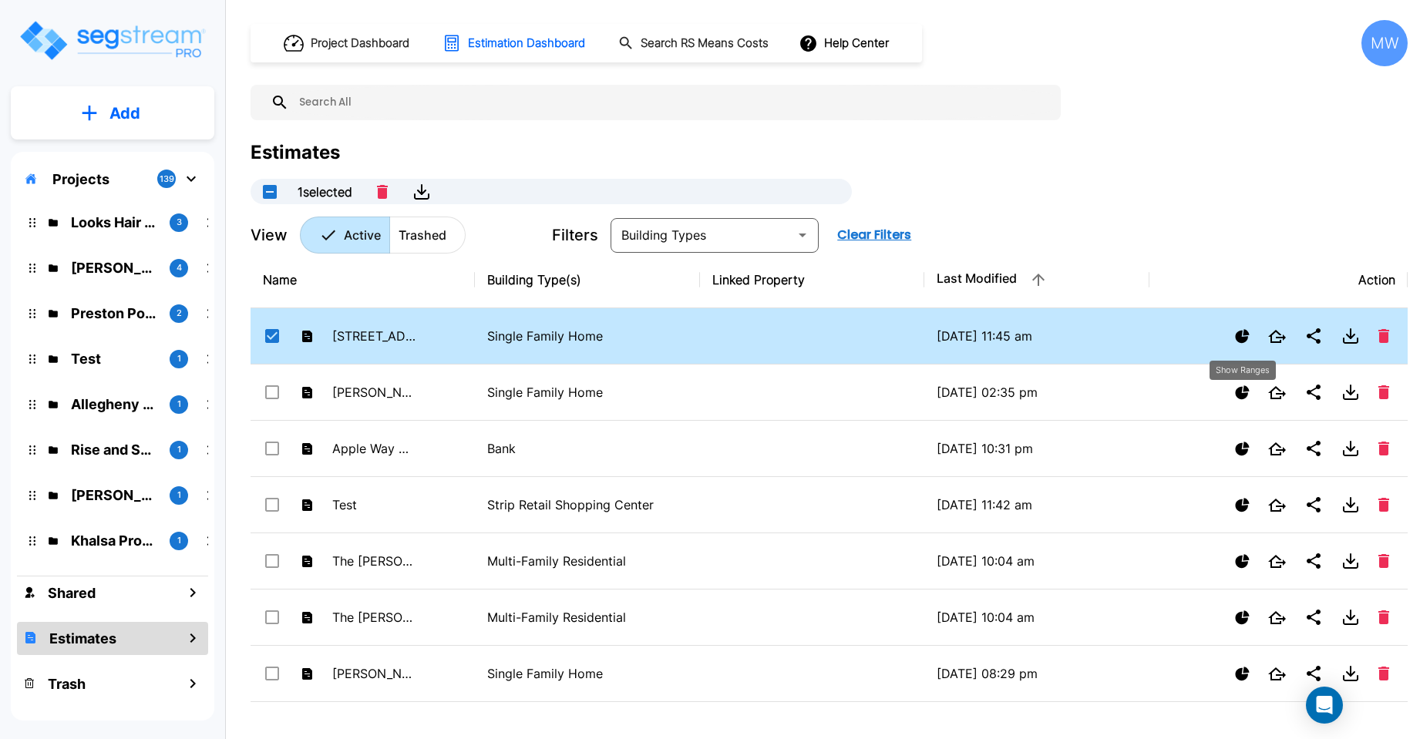
click at [1241, 334] on icon "Show Ranges" at bounding box center [1242, 336] width 14 height 14
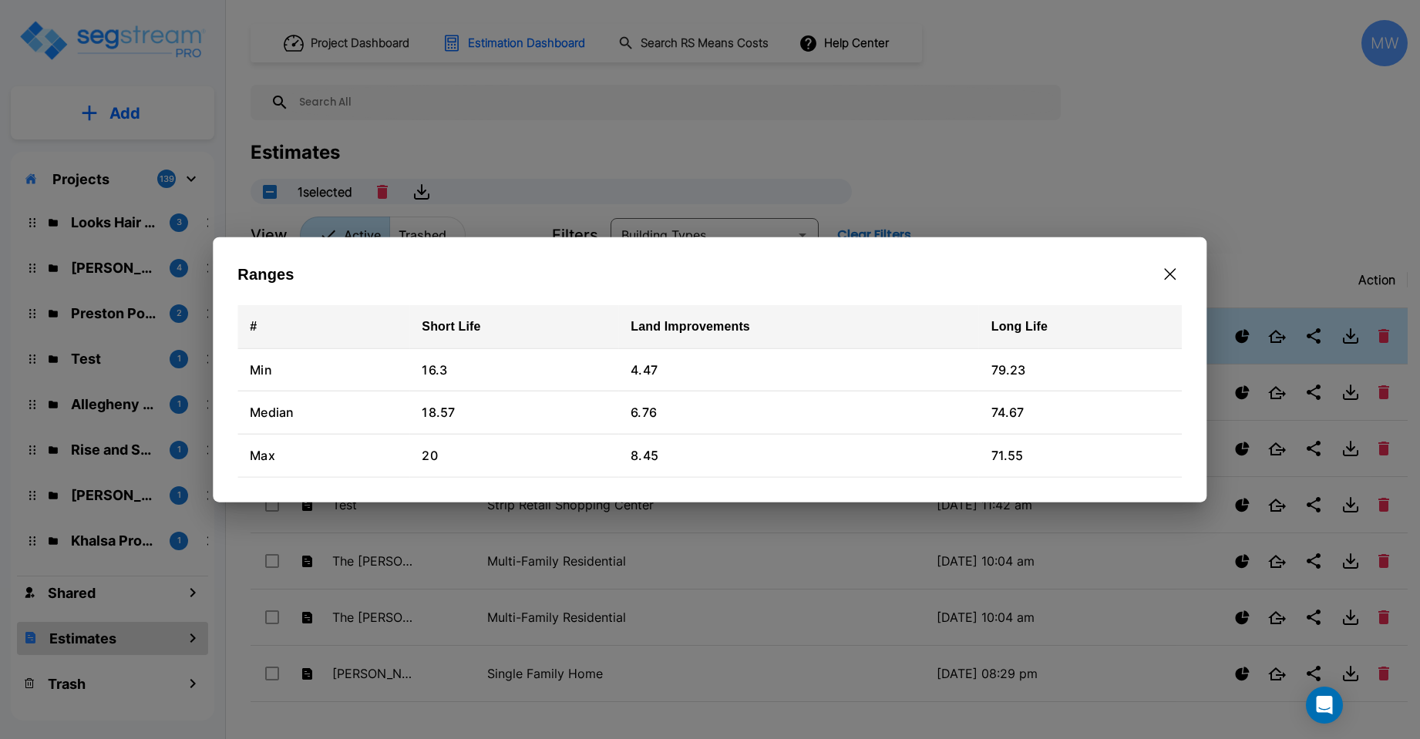
click at [1171, 273] on icon "button" at bounding box center [1171, 274] width 12 height 12
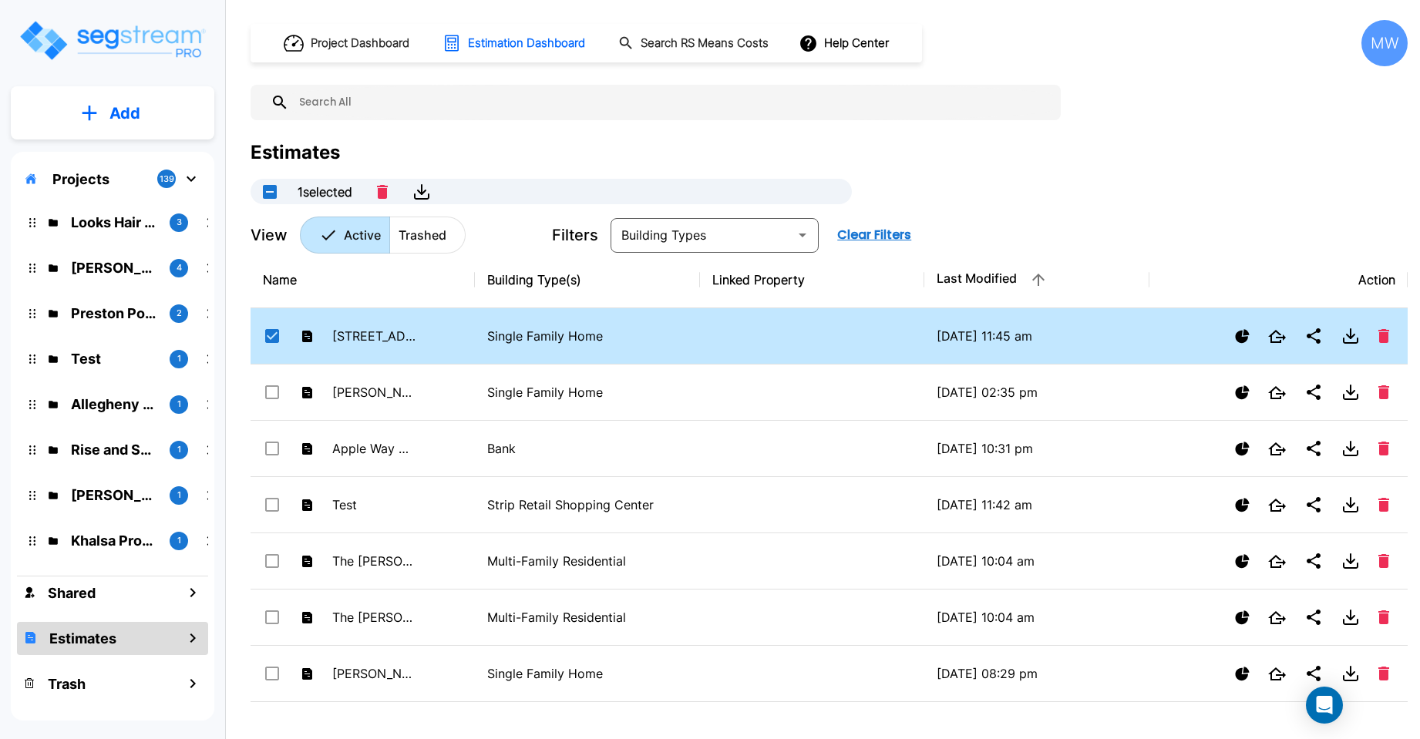
click at [1383, 35] on div "MW" at bounding box center [1385, 43] width 46 height 46
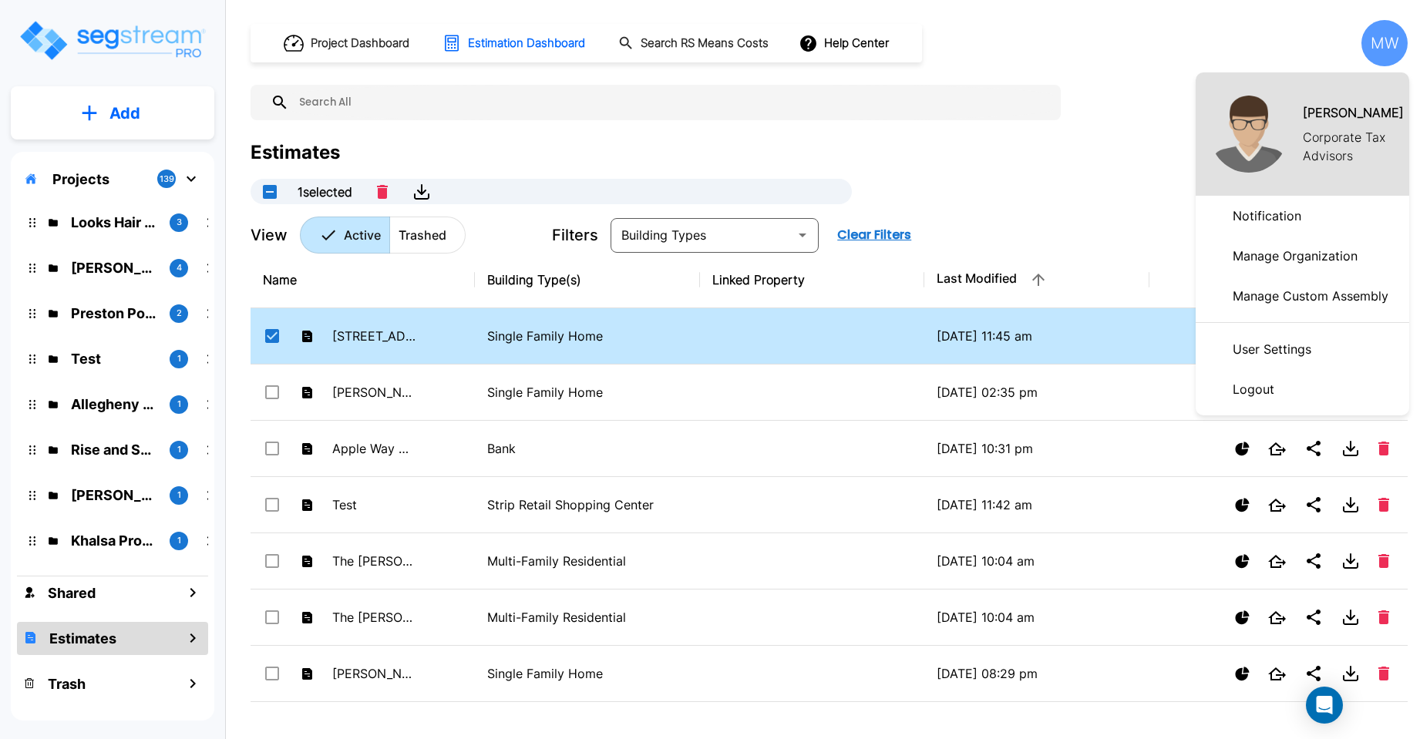
click at [1252, 392] on p "Logout" at bounding box center [1254, 389] width 54 height 31
